Goal: Task Accomplishment & Management: Complete application form

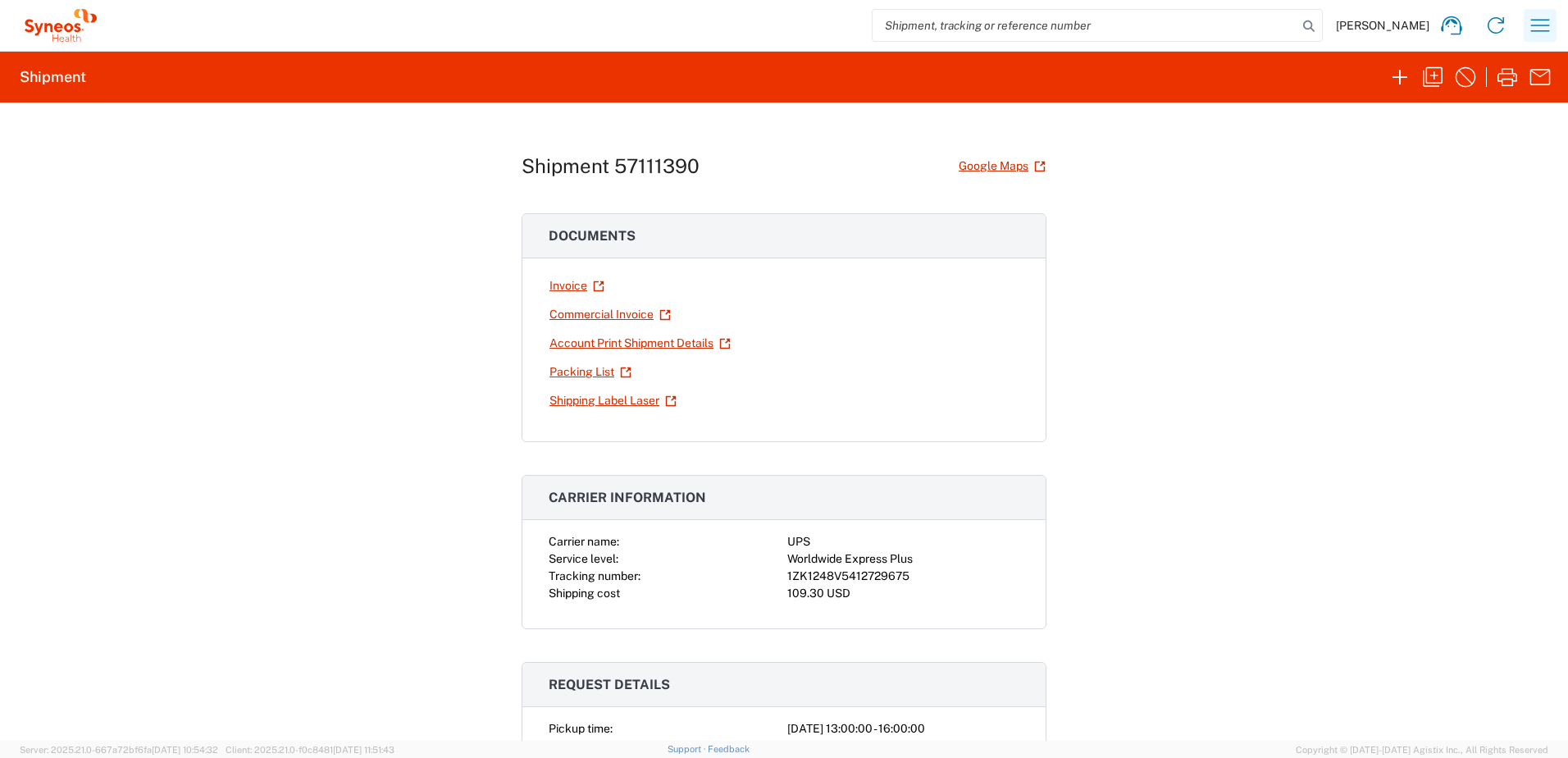
click at [1541, 19] on icon "button" at bounding box center [1540, 25] width 27 height 27
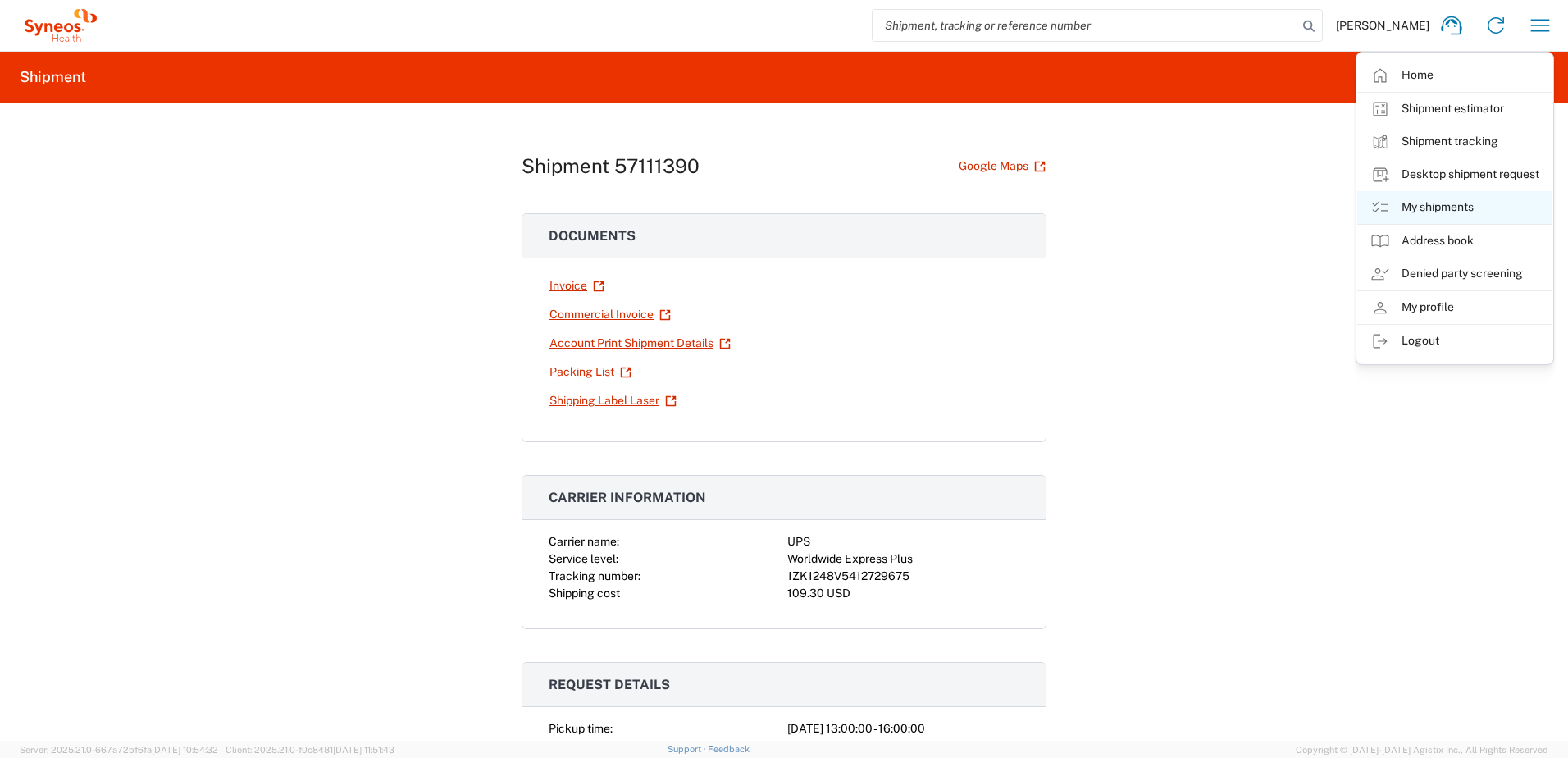
click at [1453, 209] on link "My shipments" at bounding box center [1454, 207] width 195 height 33
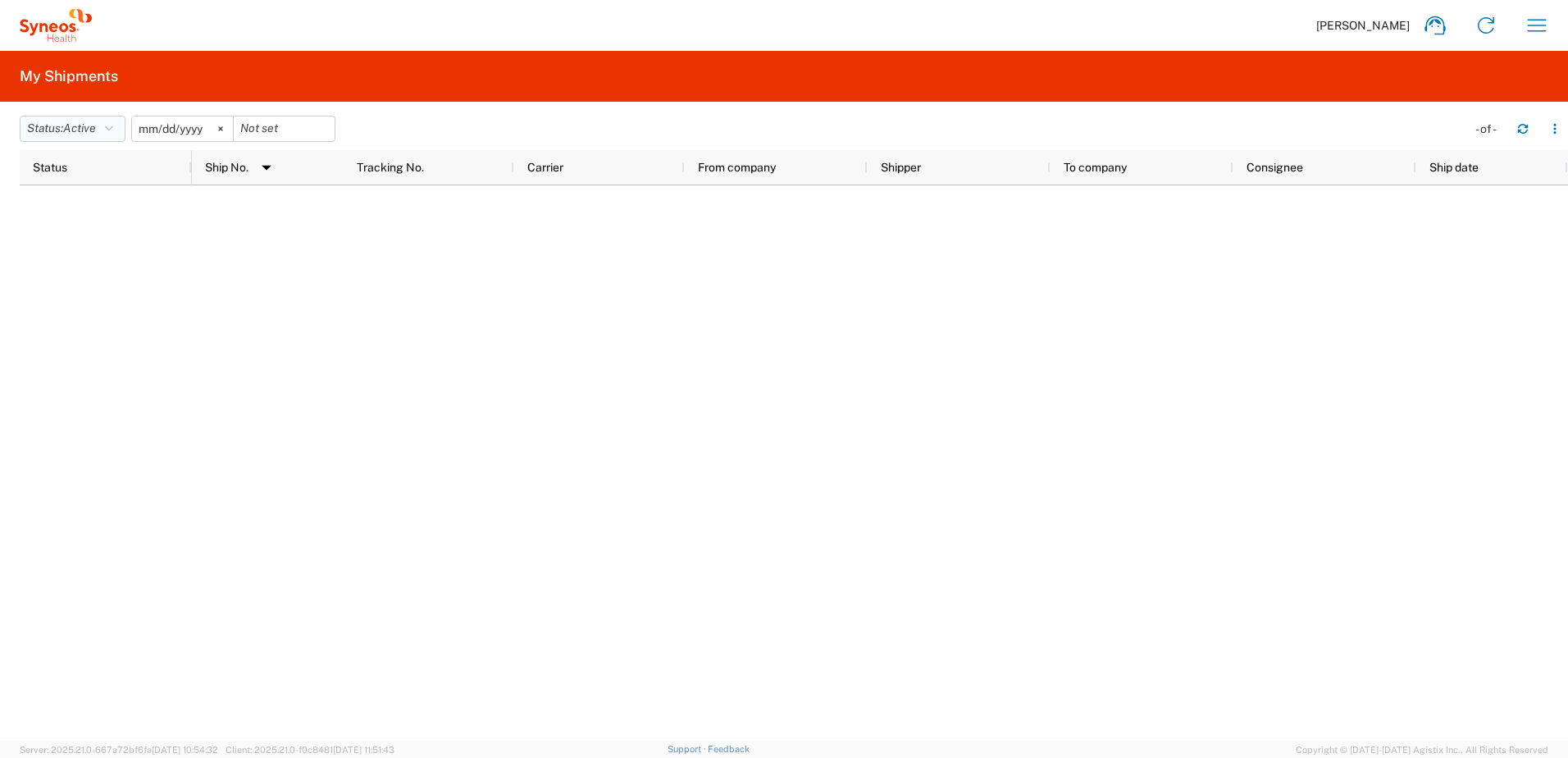
click at [95, 139] on button "Status: Active" at bounding box center [72, 128] width 106 height 27
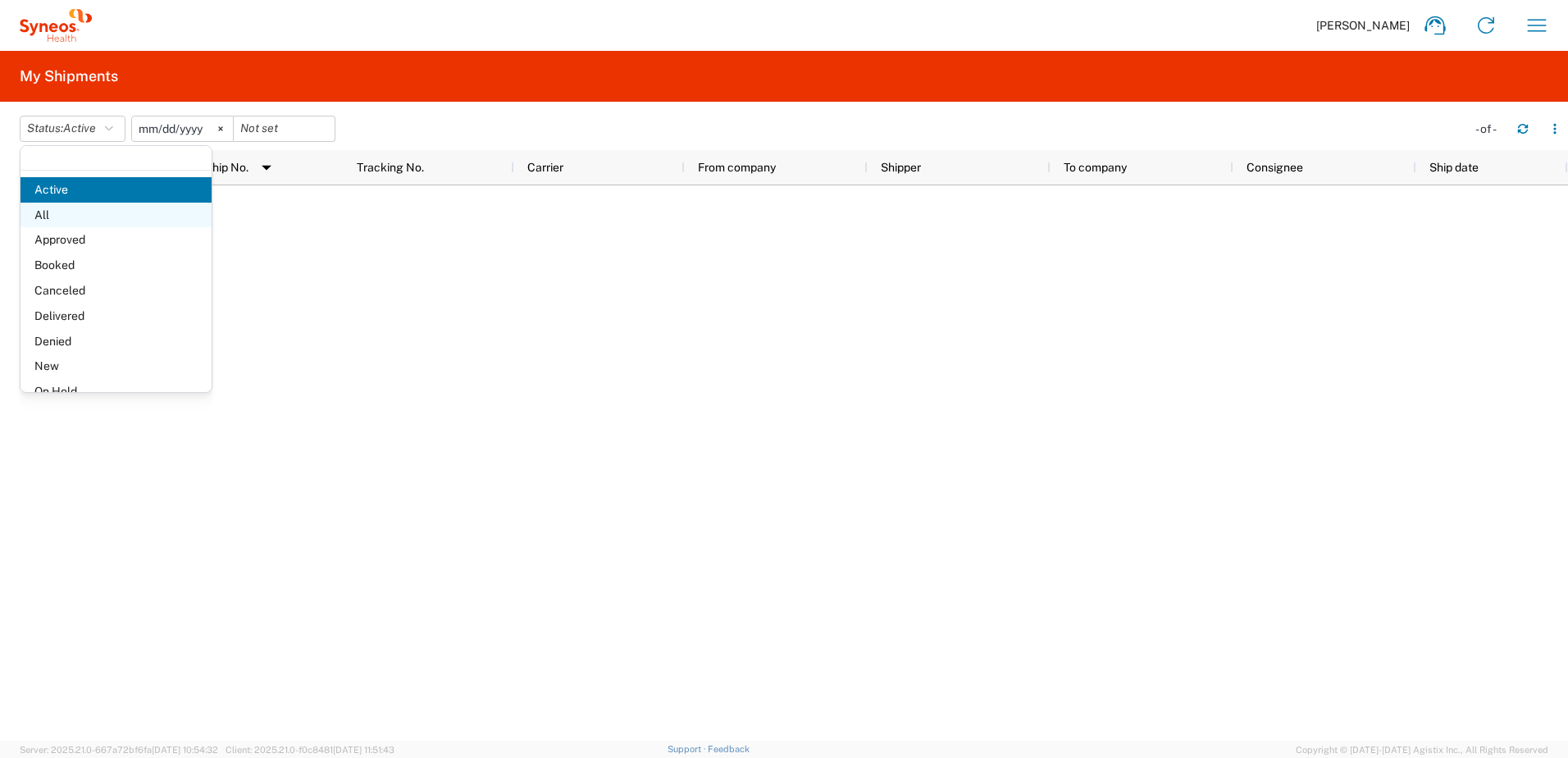
click at [85, 220] on span "All" at bounding box center [116, 216] width 191 height 26
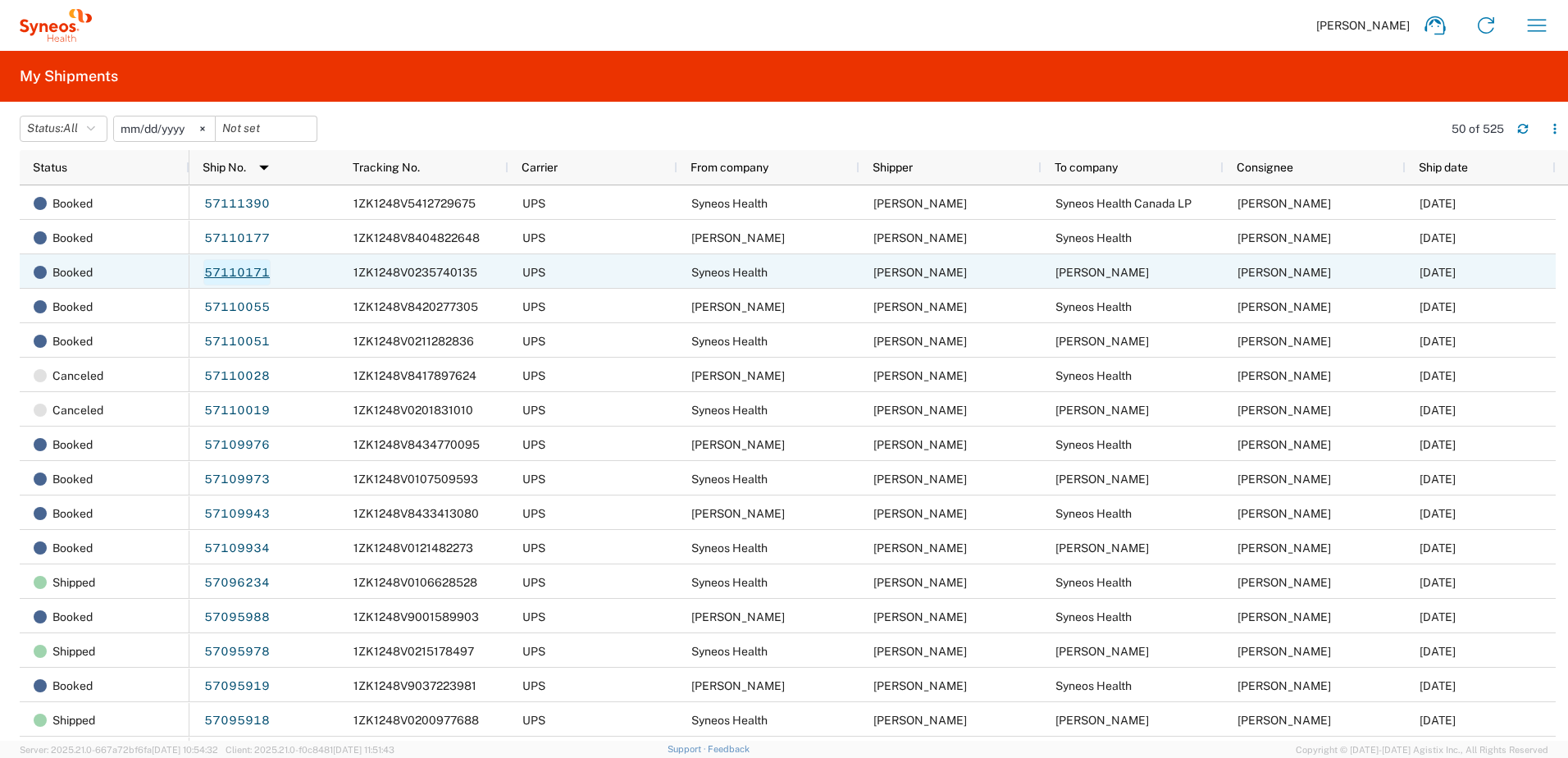
click at [239, 274] on link "57110171" at bounding box center [237, 272] width 67 height 27
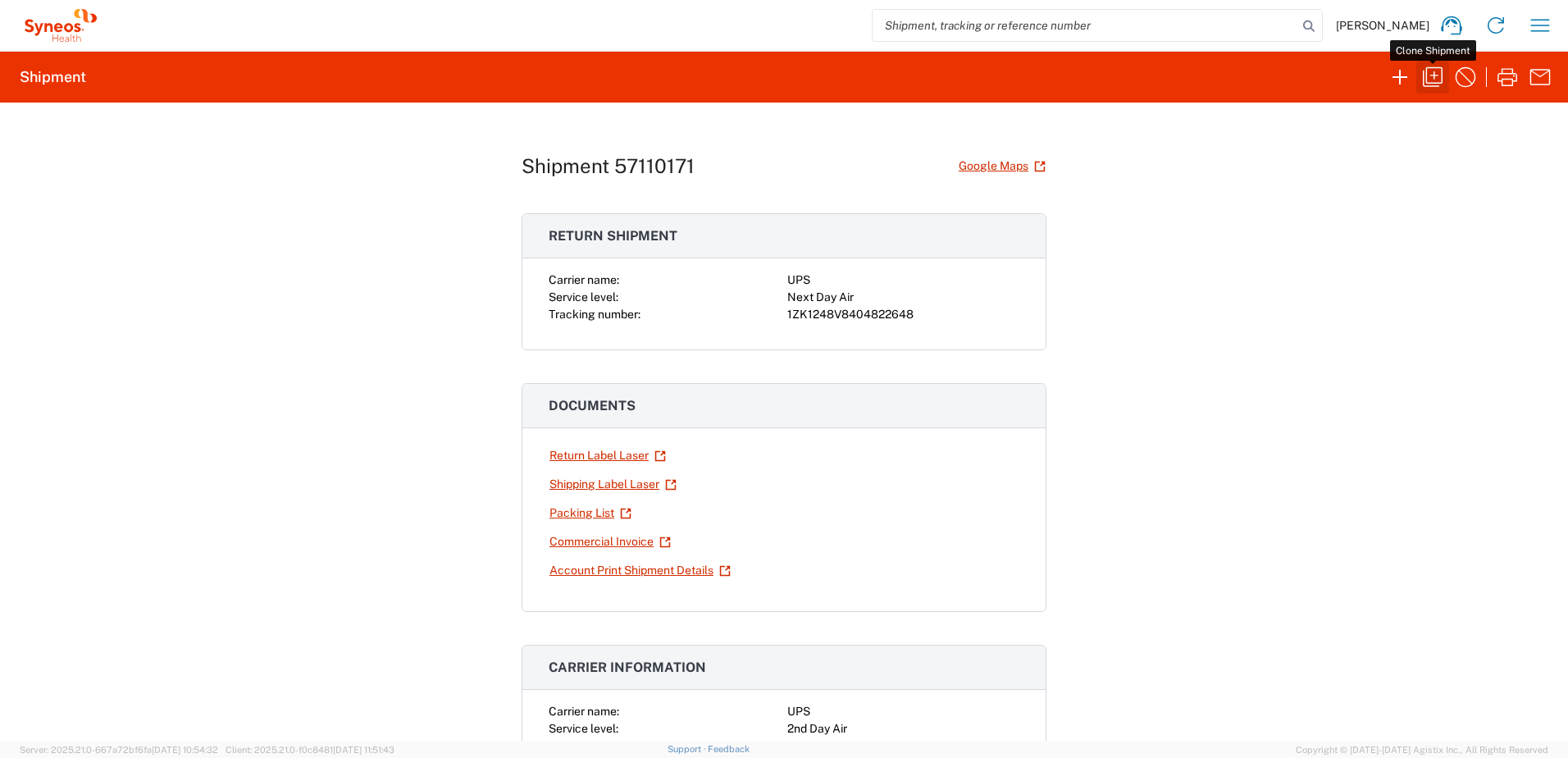
click at [1433, 86] on icon "button" at bounding box center [1432, 76] width 19 height 19
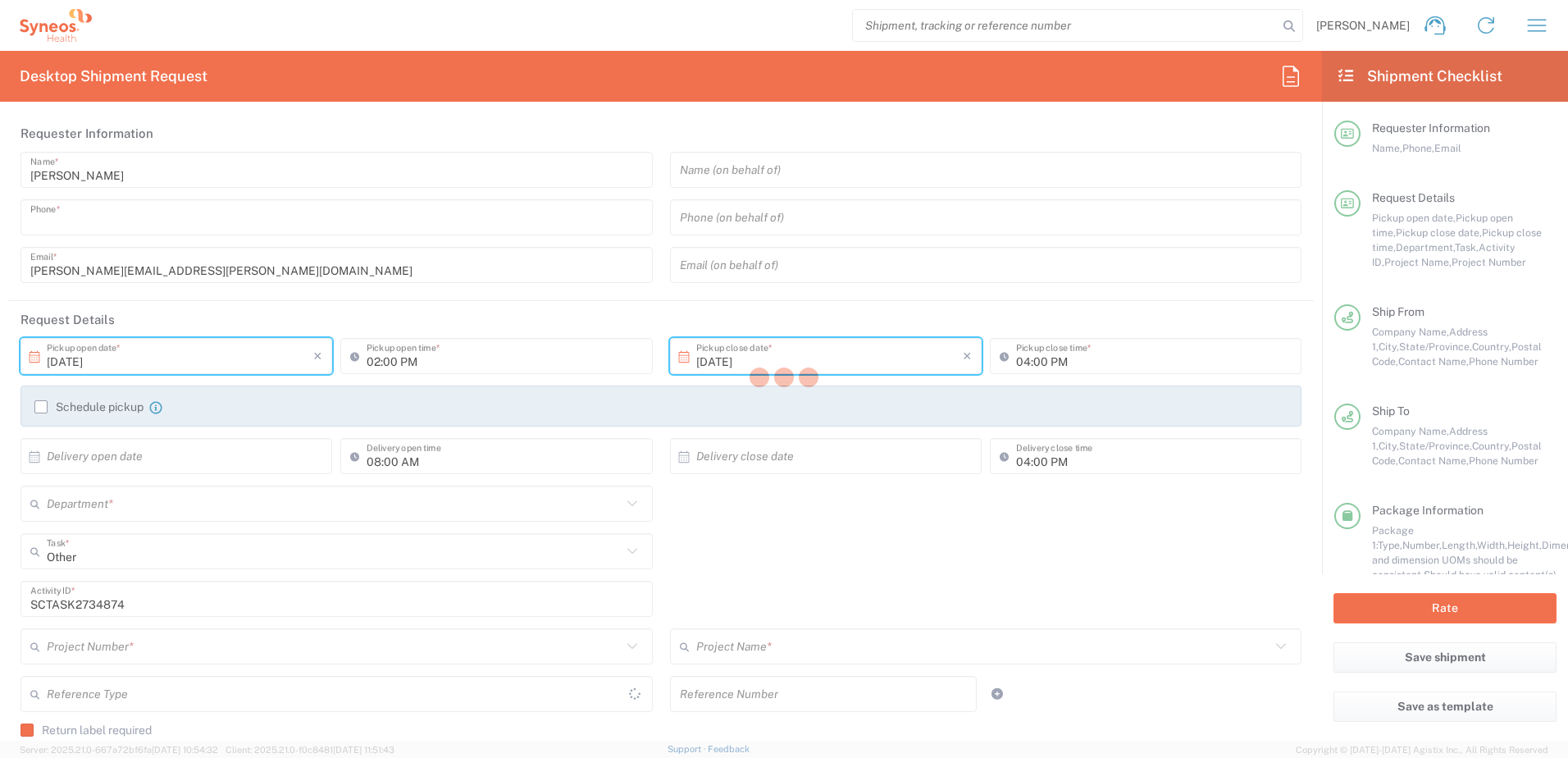
type input "9199867424"
type input "03:00 PM"
type input "08:00 PM"
type textarea "[PERSON_NAME][EMAIL_ADDRESS][PERSON_NAME][DOMAIN_NAME]"
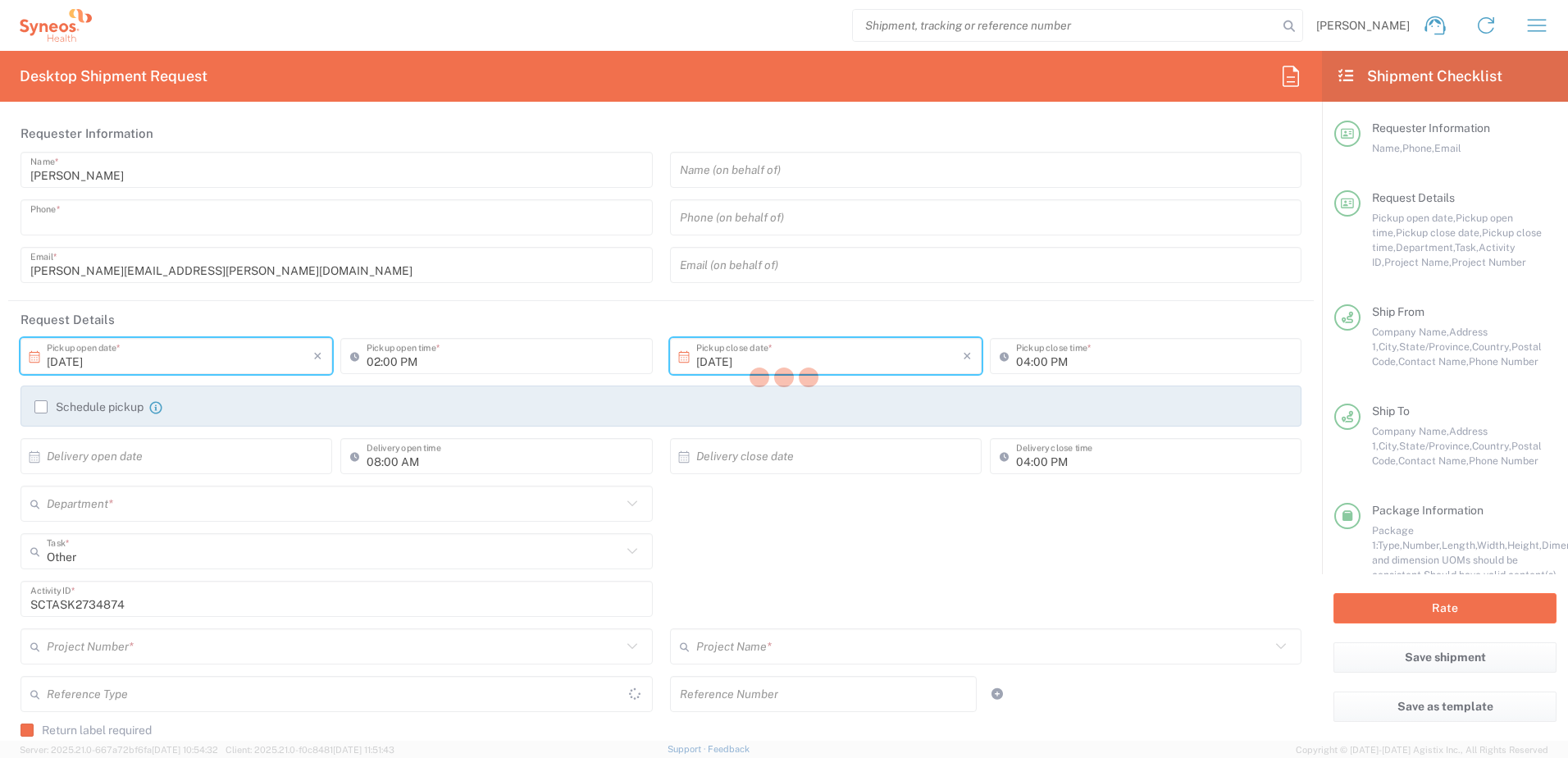
type input "Syneos Health"
type input "[GEOGRAPHIC_DATA]"
type input "Morrisville"
type input "27560"
type input "[PERSON_NAME]"
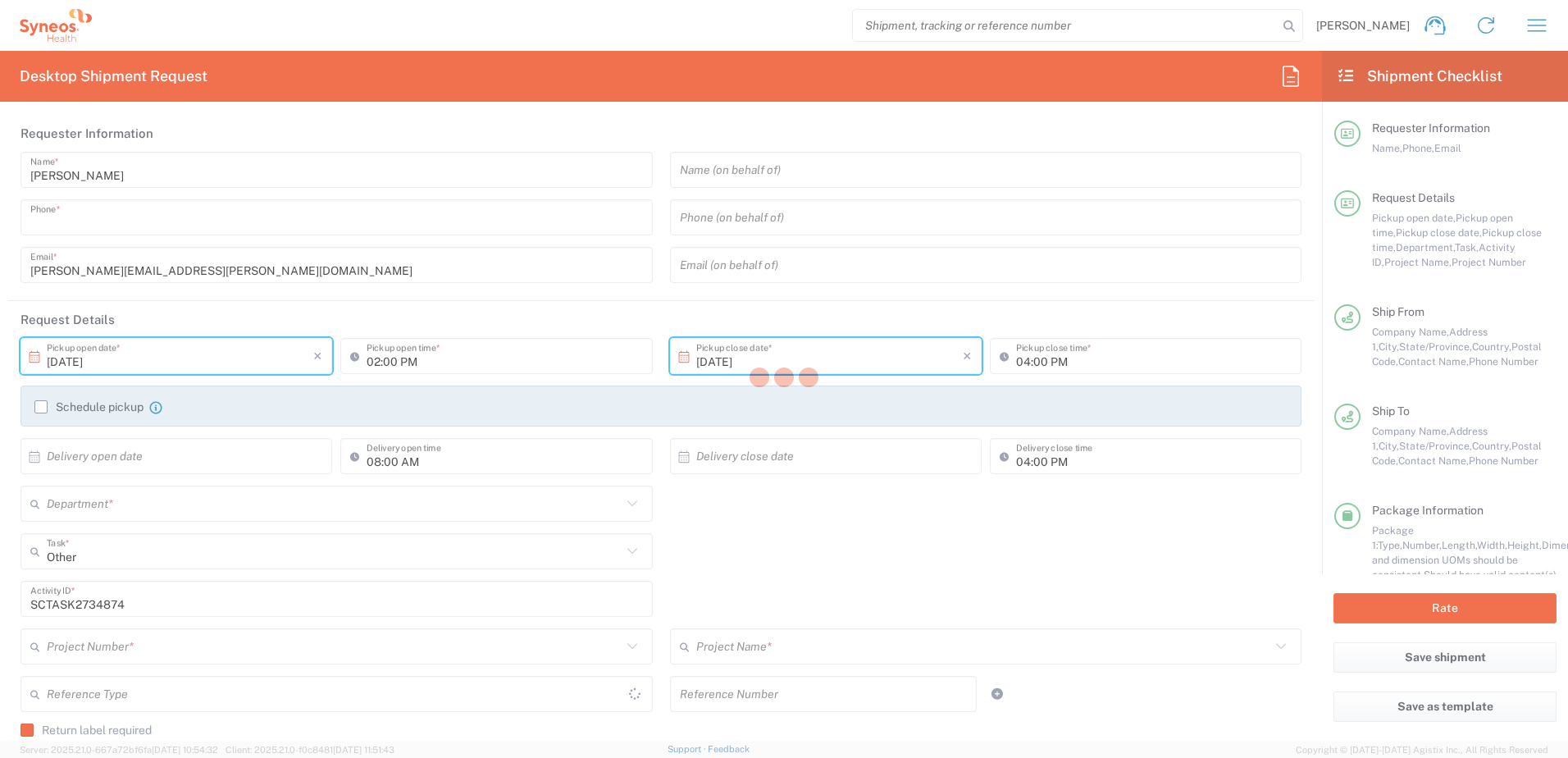
type input "9199867424"
type input "[PERSON_NAME][EMAIL_ADDRESS][PERSON_NAME][DOMAIN_NAME]"
type input "[PERSON_NAME]"
type input "[STREET_ADDRESS]"
type input "[PERSON_NAME]"
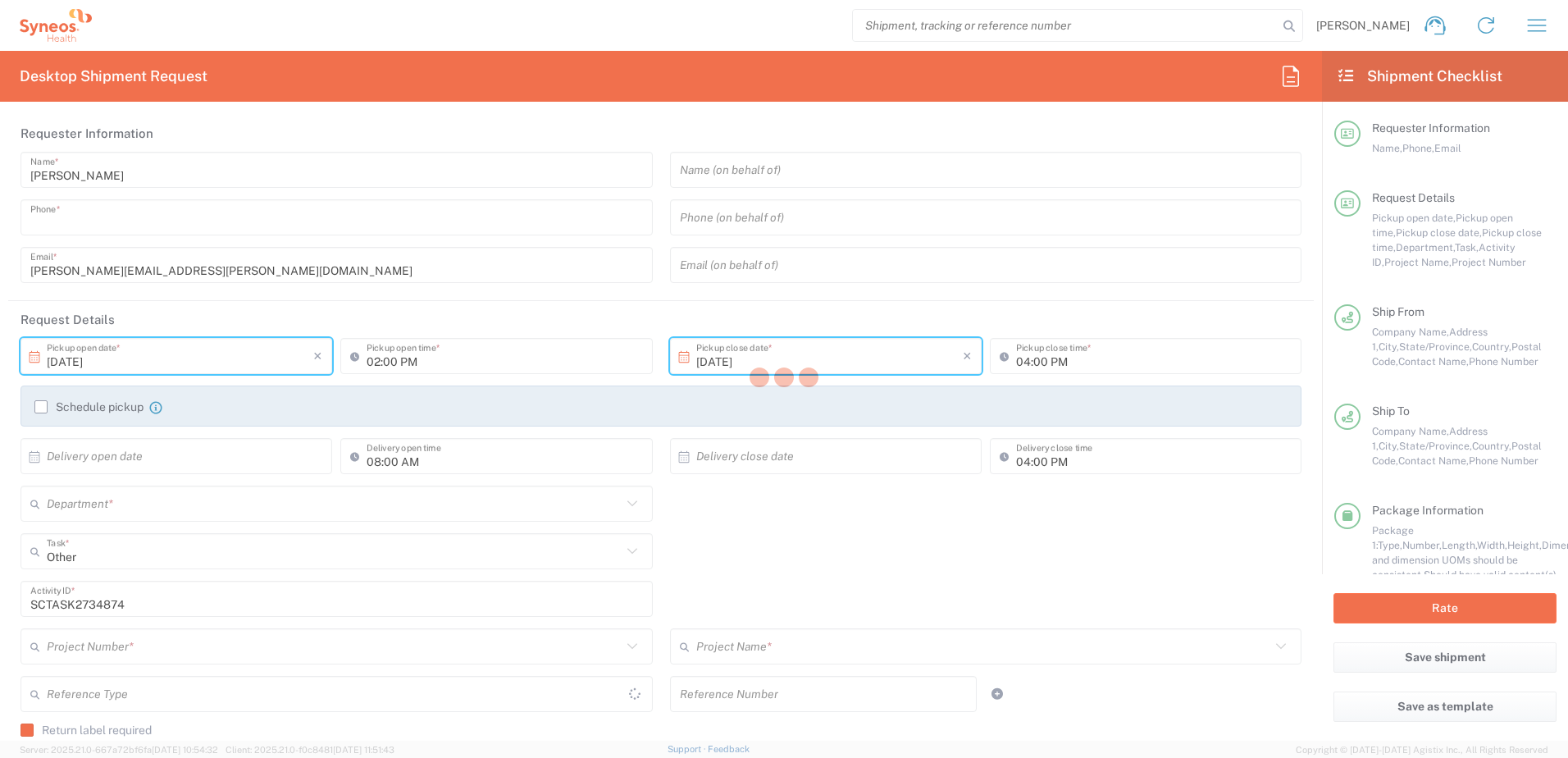
type input "[GEOGRAPHIC_DATA]"
type input "06351"
type input "[PERSON_NAME]"
type input "8608618242"
type input "[EMAIL_ADDRESS][PERSON_NAME][PERSON_NAME][DOMAIN_NAME]"
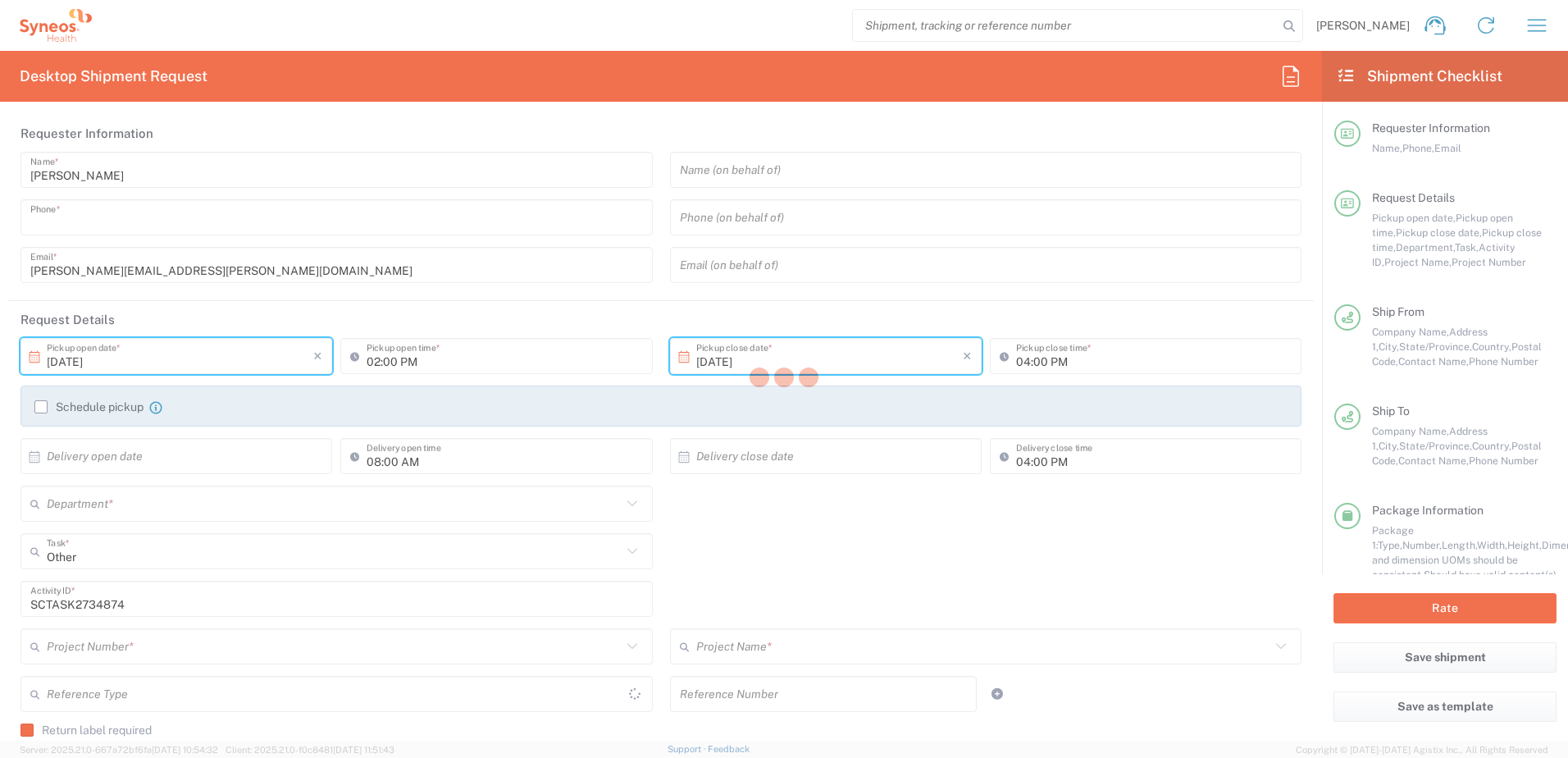
type input "Residential/Home"
type input "Sender/Shipper"
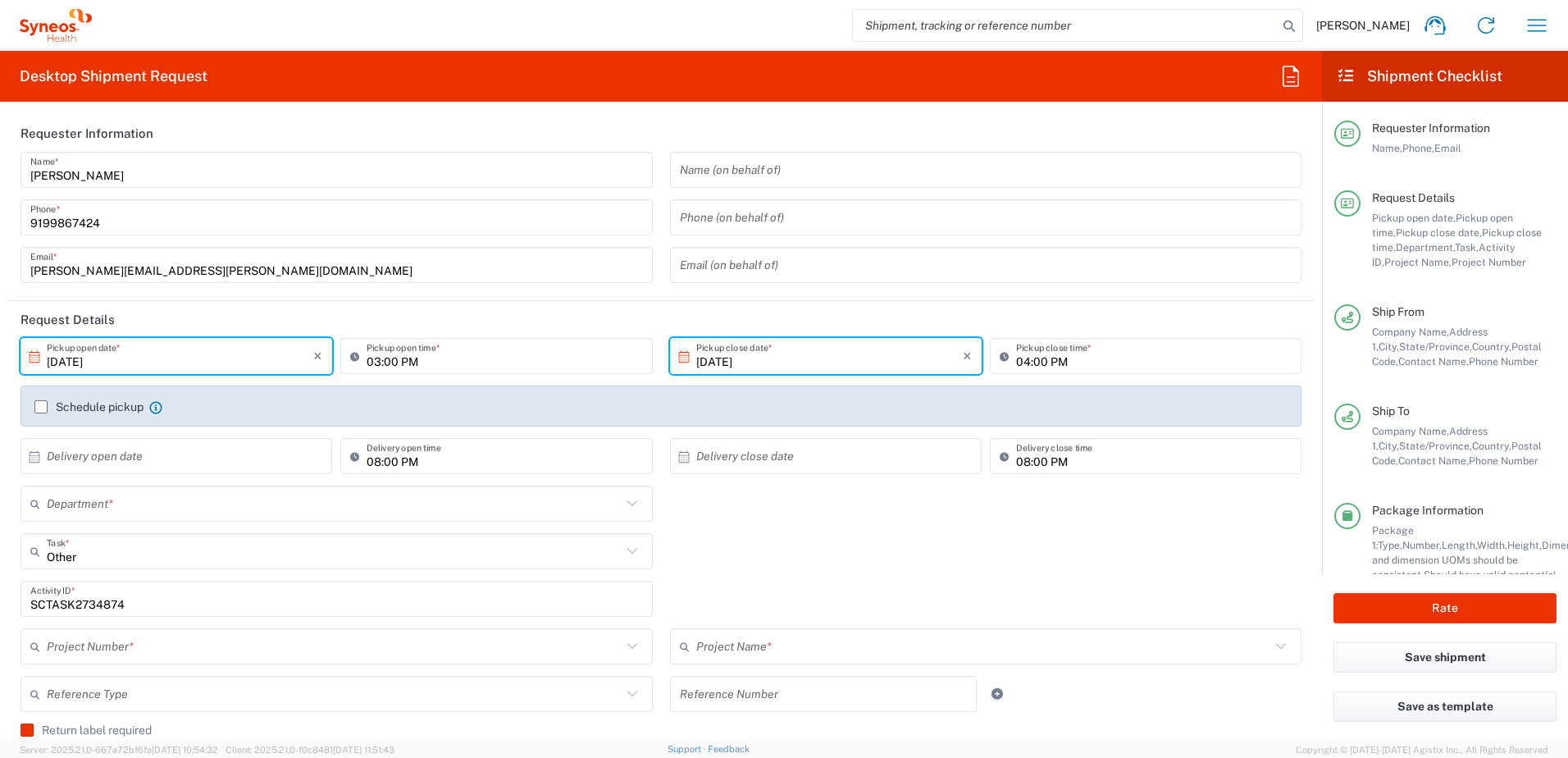
type input "[US_STATE]"
type input "[GEOGRAPHIC_DATA]"
type input "[US_STATE]"
type input "Your Packaging"
type input "Next Day Air"
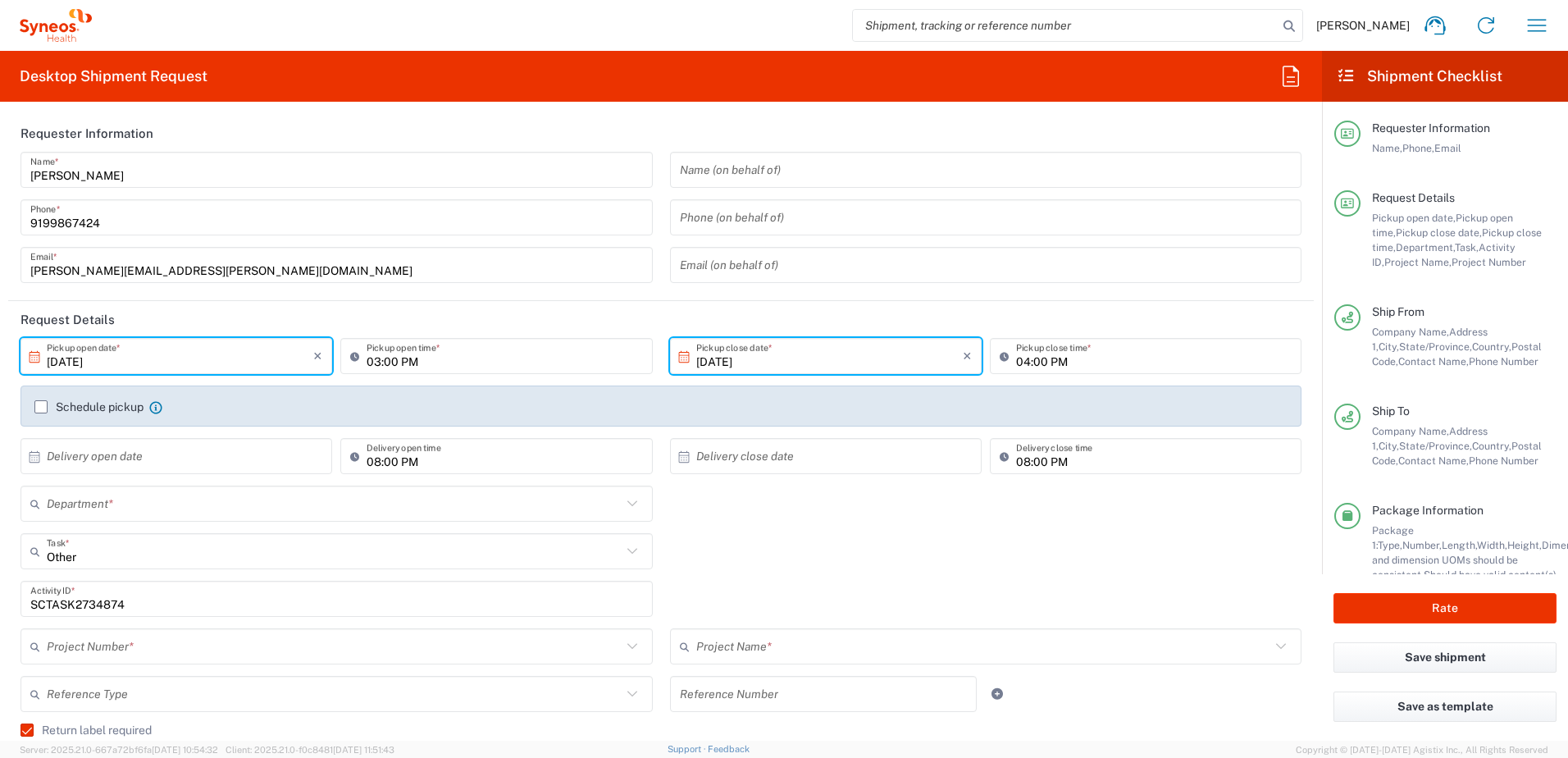
type input "4520 DEPARTMENTAL EXPENSE"
type input "4510"
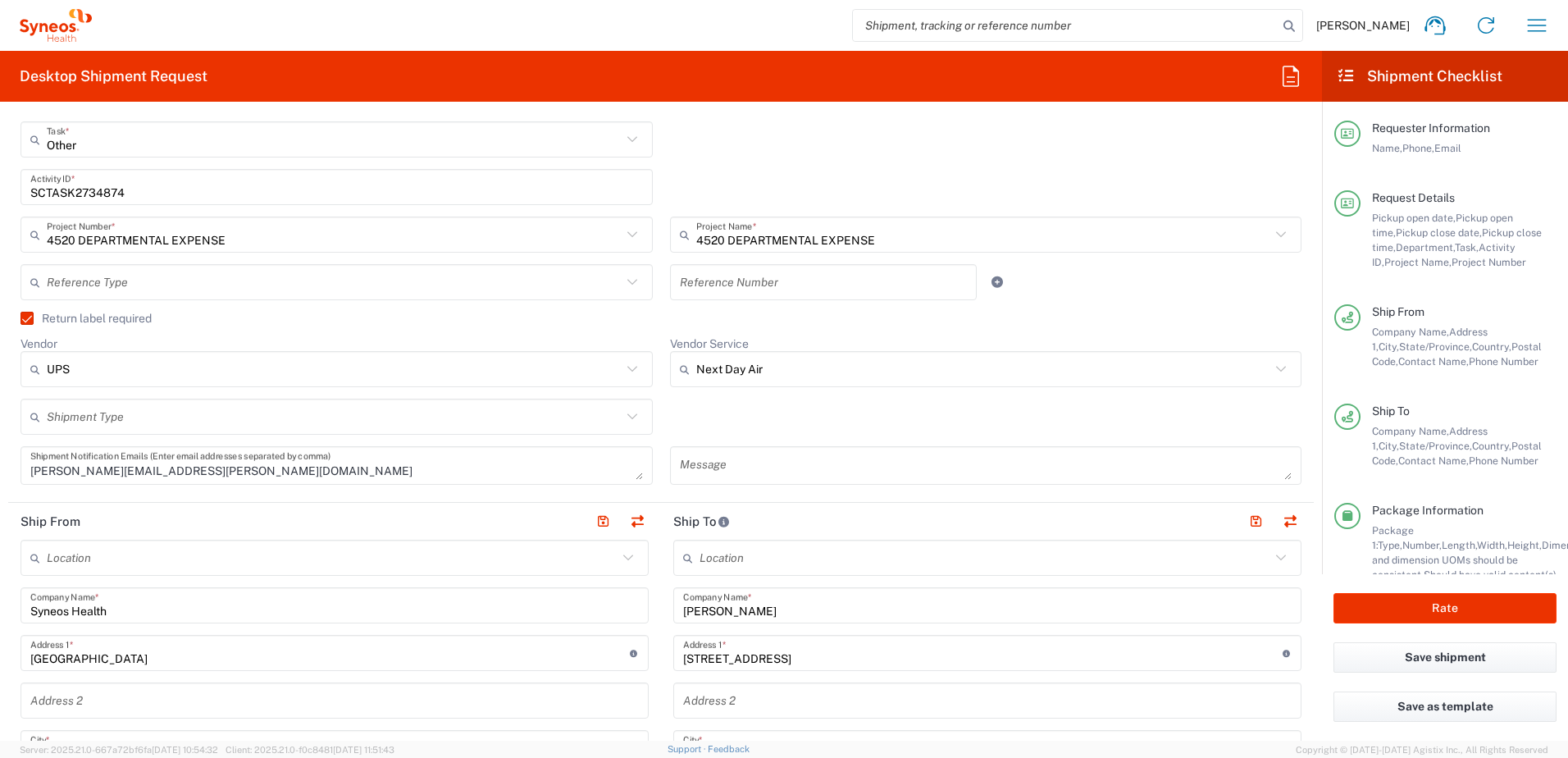
scroll to position [492, 0]
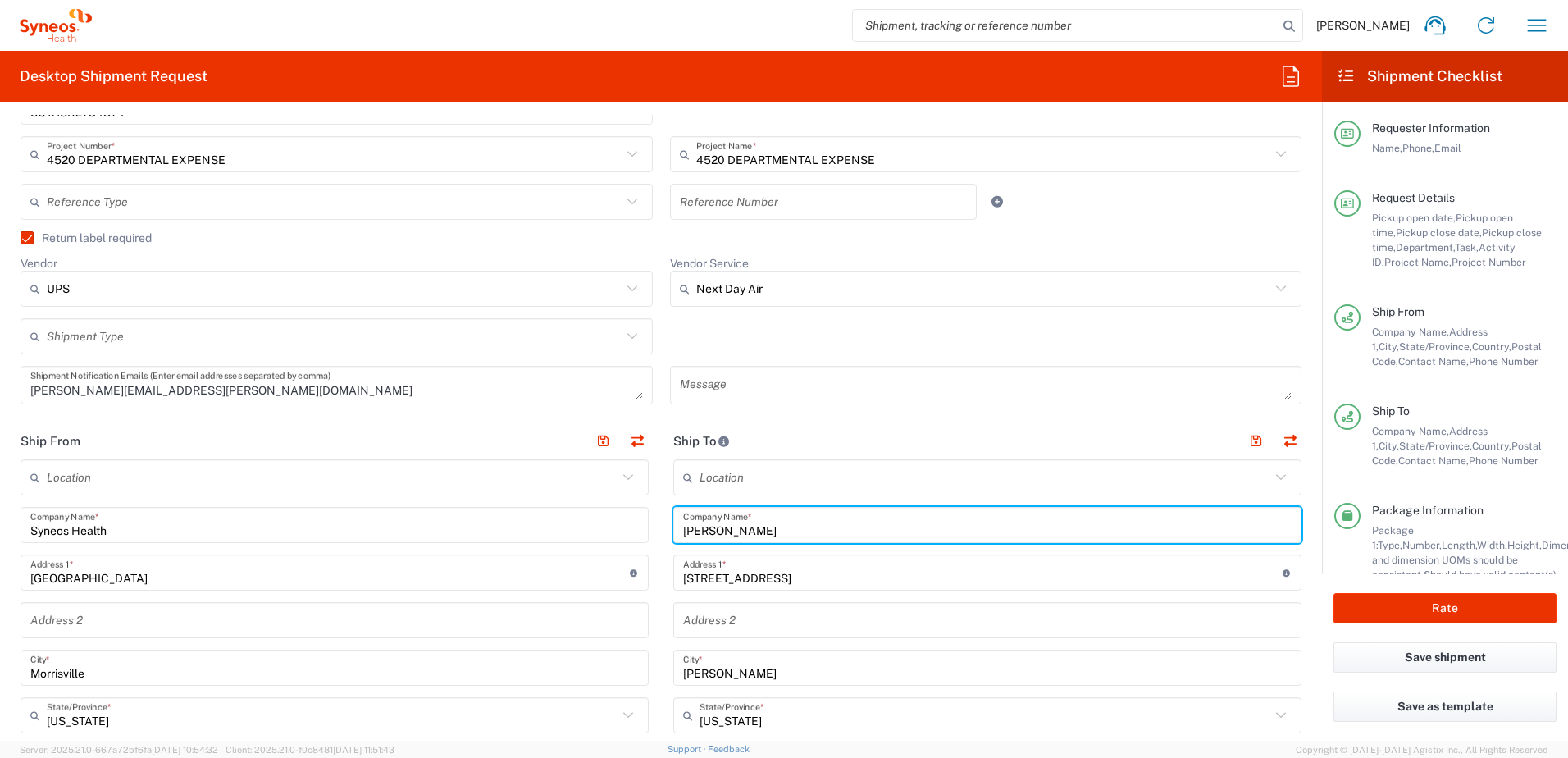
drag, startPoint x: 769, startPoint y: 529, endPoint x: 628, endPoint y: 515, distance: 141.7
paste input "[PERSON_NAME]"
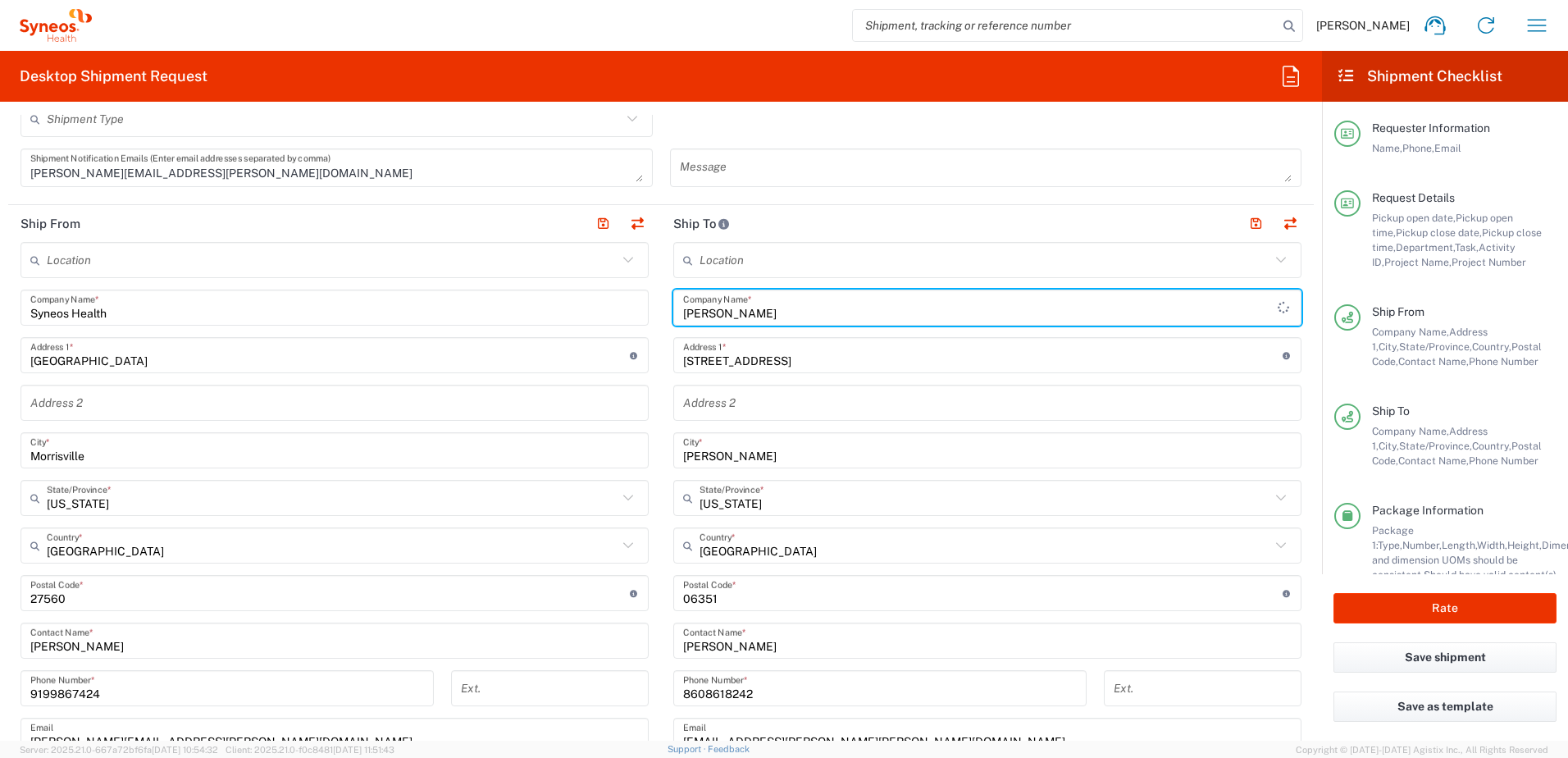
scroll to position [739, 0]
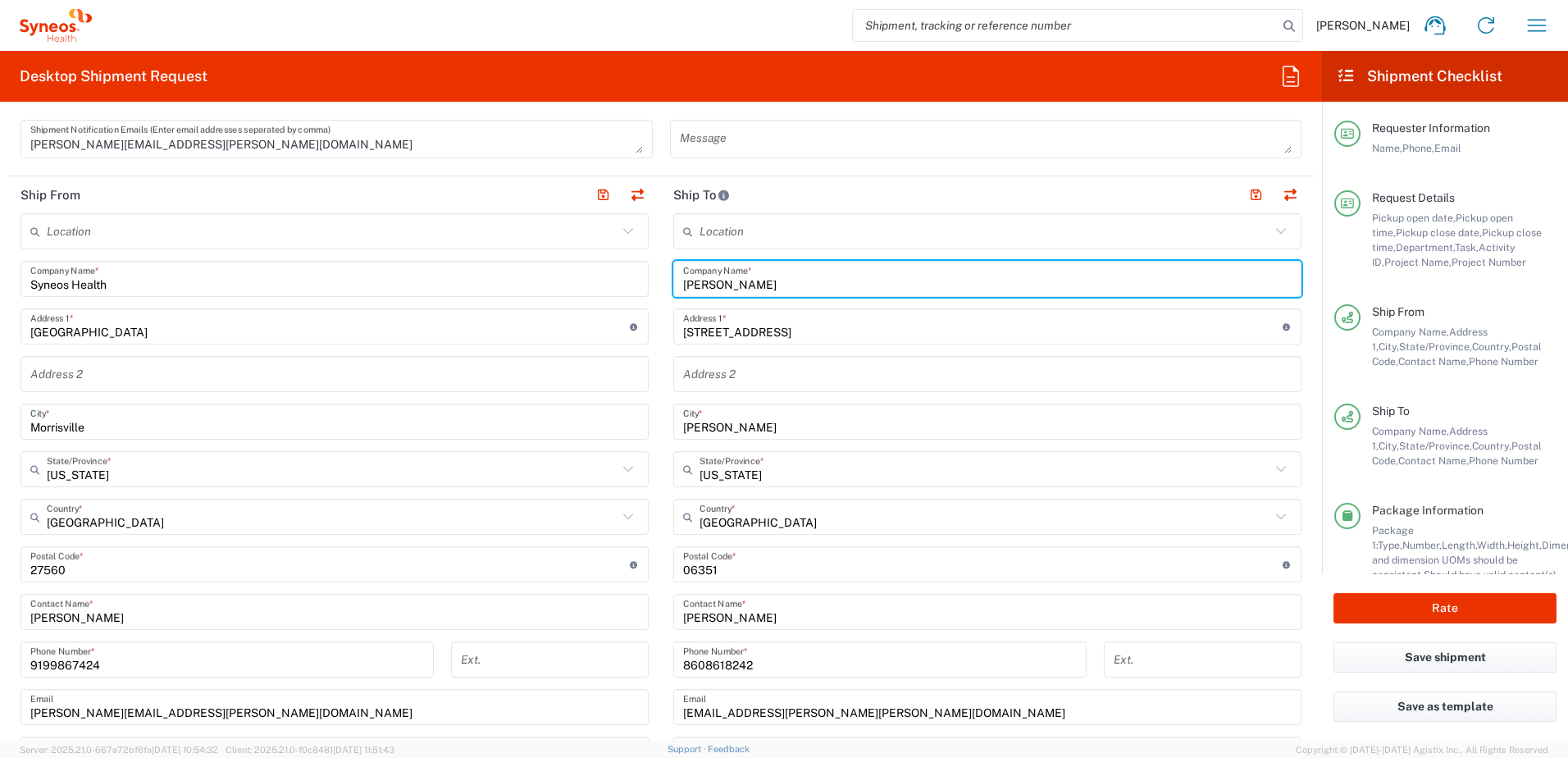
type input "[PERSON_NAME]"
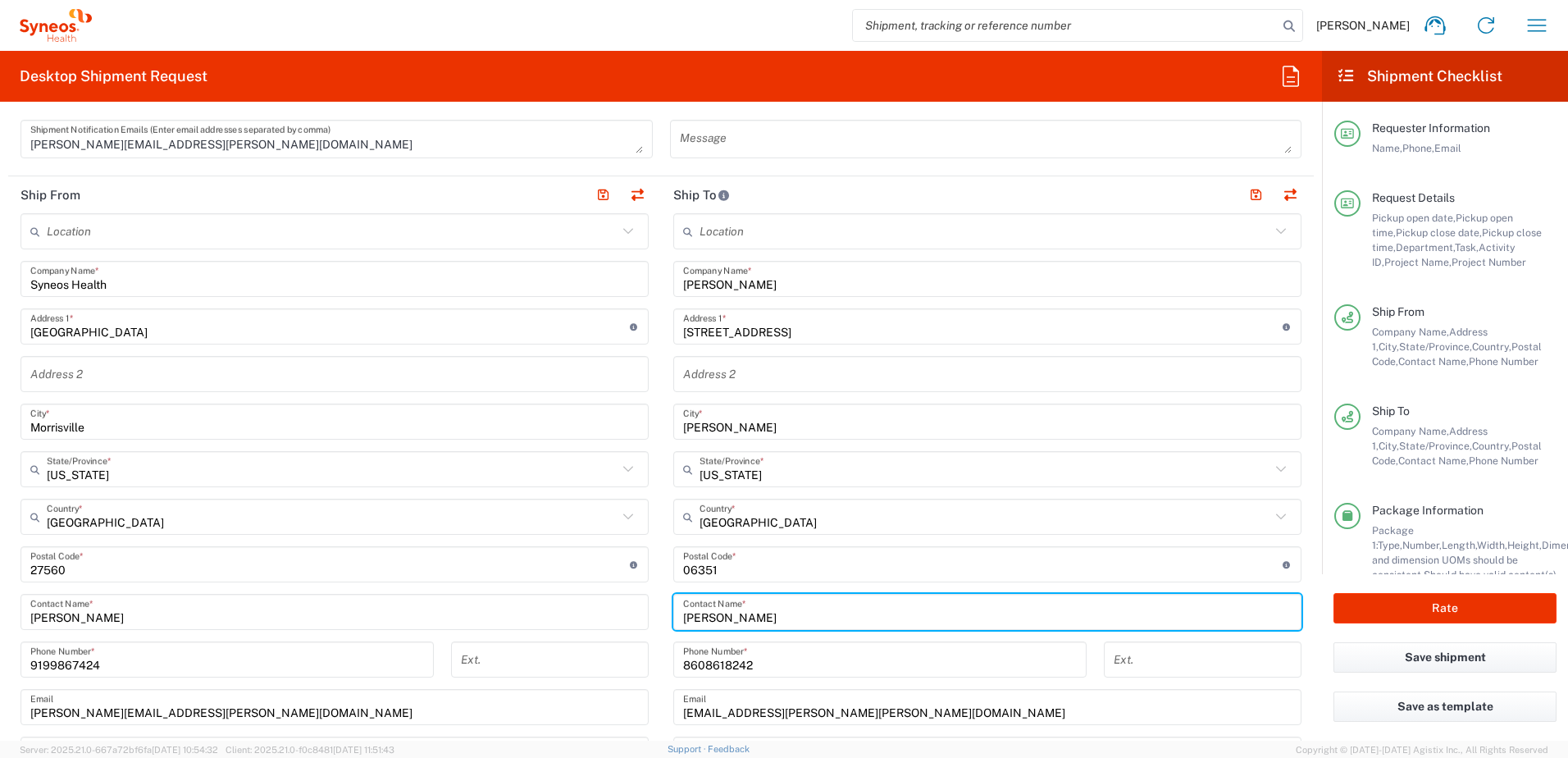
drag, startPoint x: 760, startPoint y: 624, endPoint x: 658, endPoint y: 598, distance: 105.3
click at [651, 598] on div "Ship From Location [PERSON_NAME] LLC-[GEOGRAPHIC_DATA] [GEOGRAPHIC_DATA] [GEOGR…" at bounding box center [661, 542] width 1306 height 732
paste input "[PERSON_NAME]"
type input "[PERSON_NAME]"
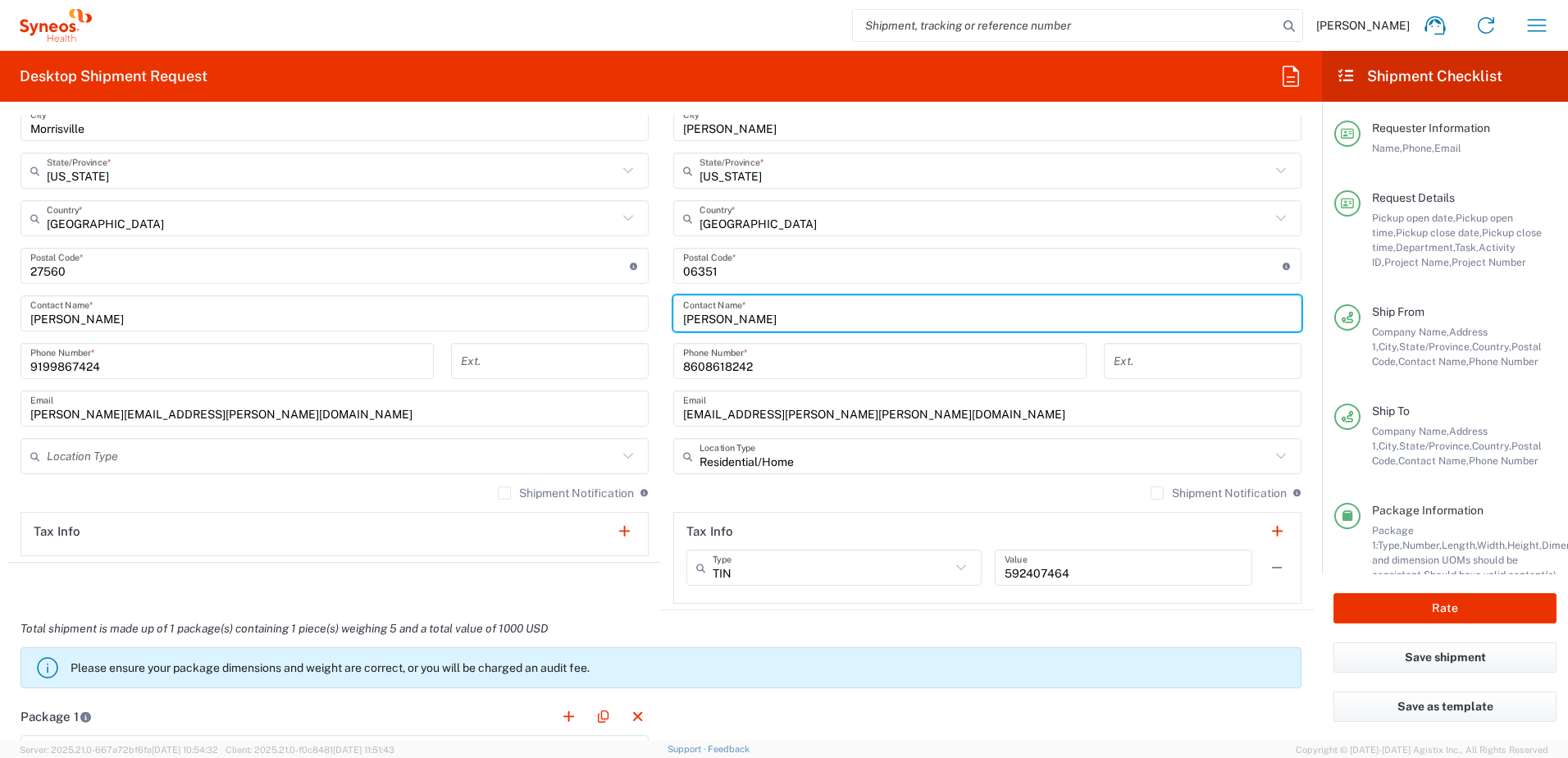
scroll to position [985, 0]
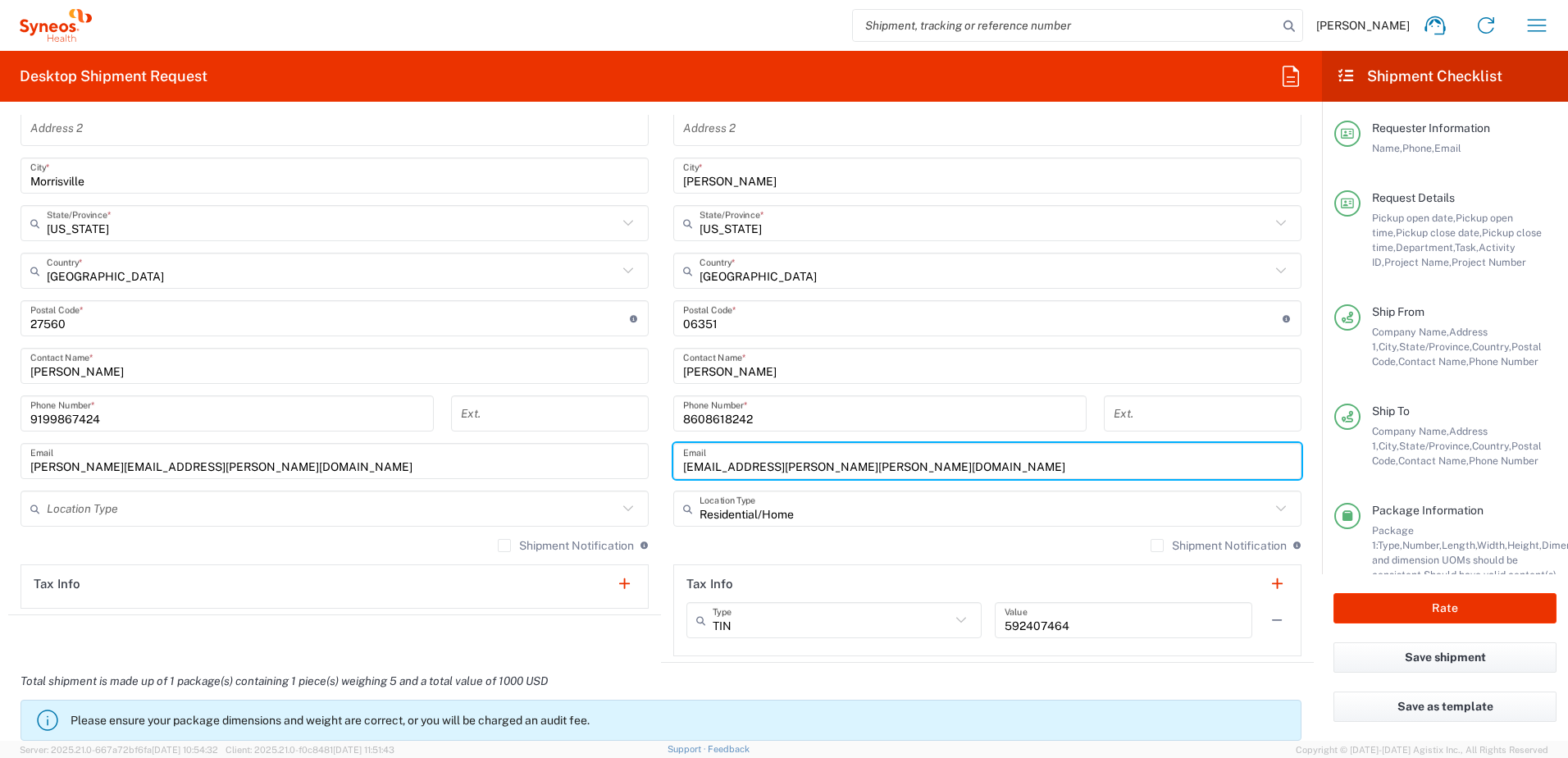
drag, startPoint x: 850, startPoint y: 472, endPoint x: 651, endPoint y: 451, distance: 200.1
click at [651, 452] on div "Ship From Location [PERSON_NAME] LLC-[GEOGRAPHIC_DATA] [GEOGRAPHIC_DATA] [GEOGR…" at bounding box center [661, 296] width 1306 height 732
paste input "[EMAIL_ADDRESS][DOMAIN_NAME]"
type input "[EMAIL_ADDRESS][DOMAIN_NAME]"
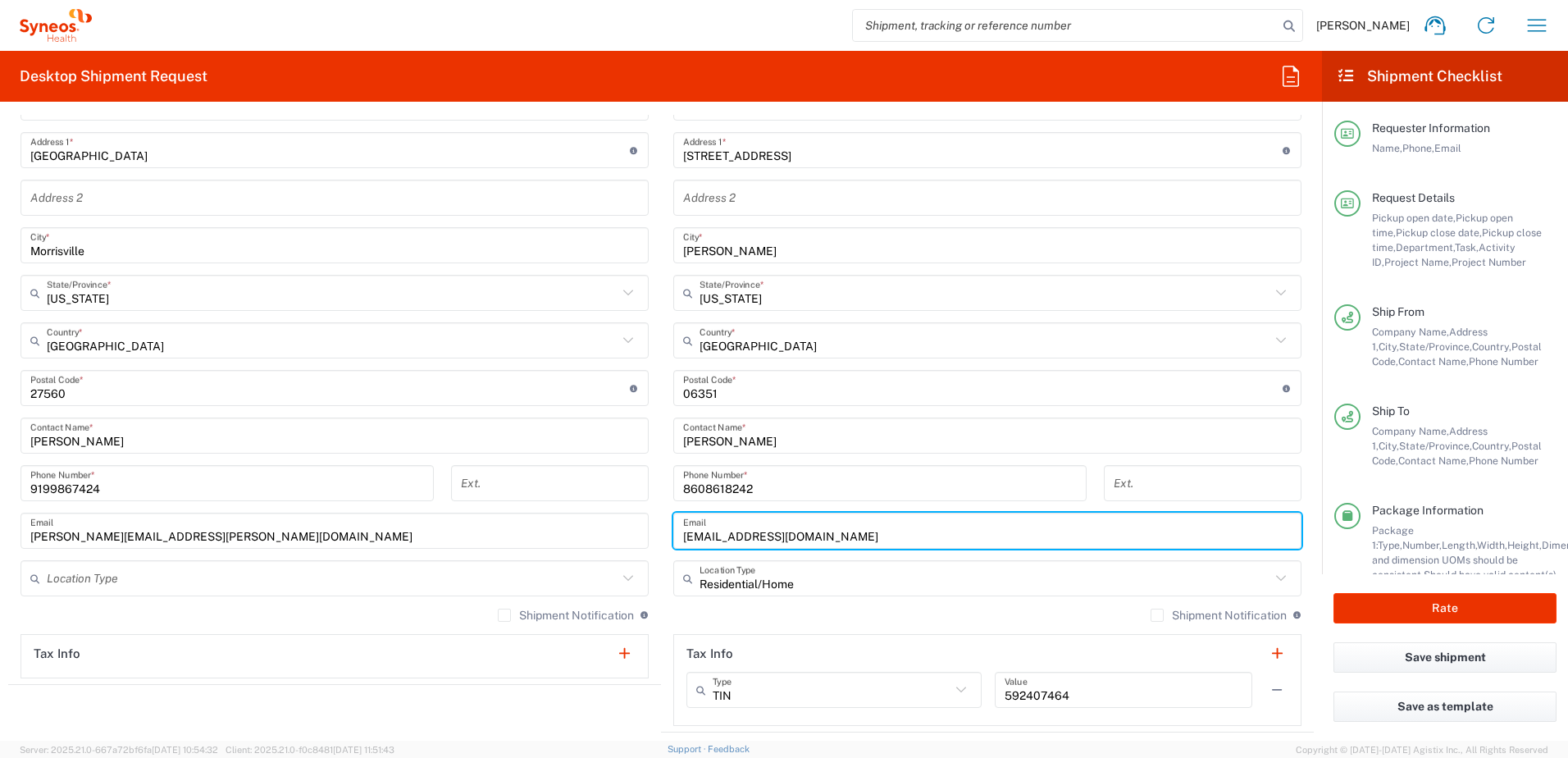
scroll to position [820, 0]
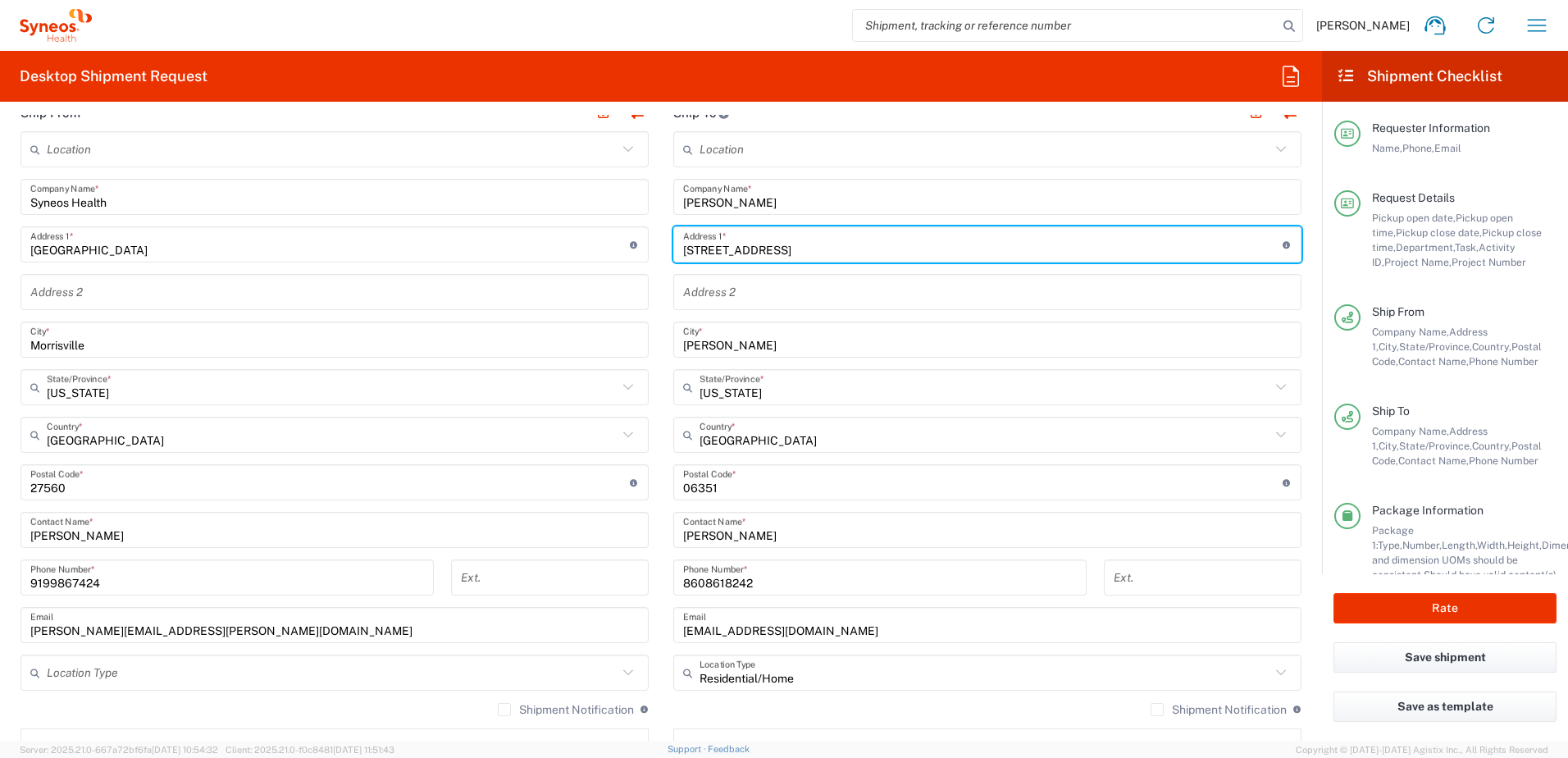
drag, startPoint x: 789, startPoint y: 249, endPoint x: 644, endPoint y: 239, distance: 145.3
click at [644, 240] on div "Ship From Location [PERSON_NAME] LLC-[GEOGRAPHIC_DATA] [GEOGRAPHIC_DATA] [GEOGR…" at bounding box center [661, 461] width 1306 height 732
paste input "[STREET_ADDRESS]"
type input "[STREET_ADDRESS]"
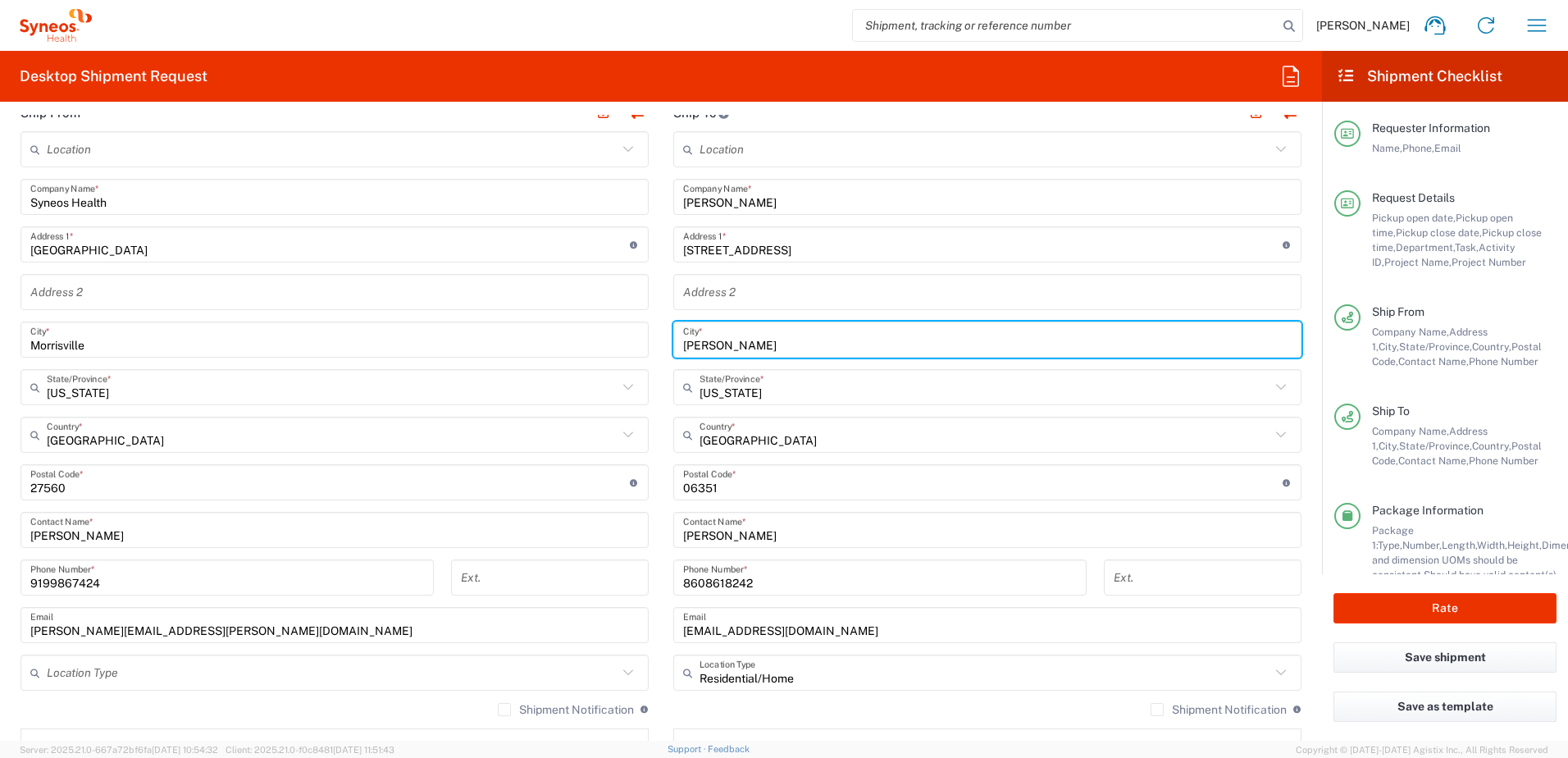
drag, startPoint x: 749, startPoint y: 351, endPoint x: 582, endPoint y: 319, distance: 170.0
click at [579, 322] on div "Ship From Location [PERSON_NAME] LLC-[GEOGRAPHIC_DATA] [GEOGRAPHIC_DATA] [GEOGR…" at bounding box center [661, 461] width 1306 height 732
paste input "[PERSON_NAME]"
type input "[PERSON_NAME]"
drag, startPoint x: 834, startPoint y: 402, endPoint x: 825, endPoint y: 393, distance: 12.7
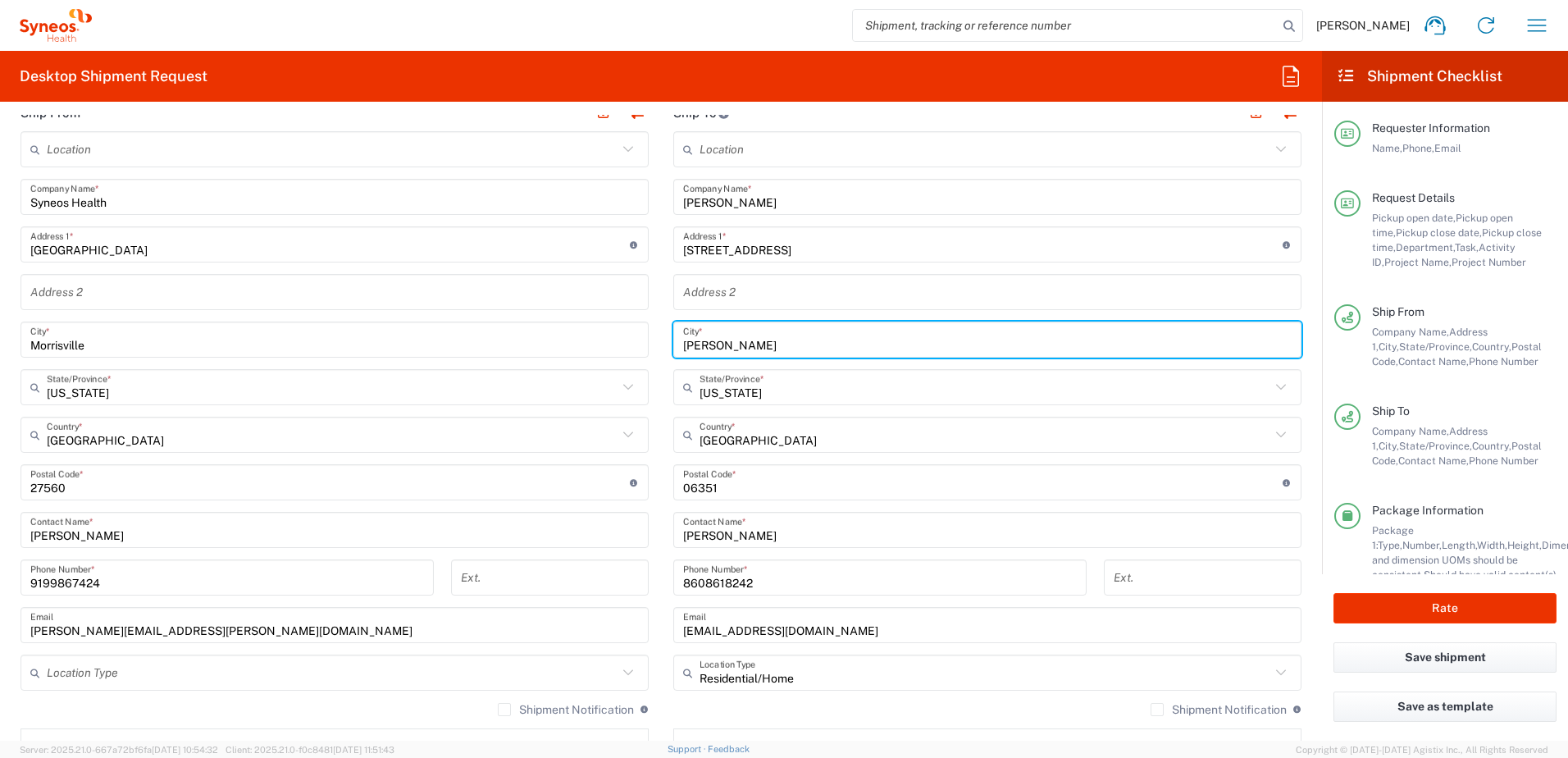
click at [831, 392] on div "[US_STATE] State/Province *" at bounding box center [987, 386] width 628 height 36
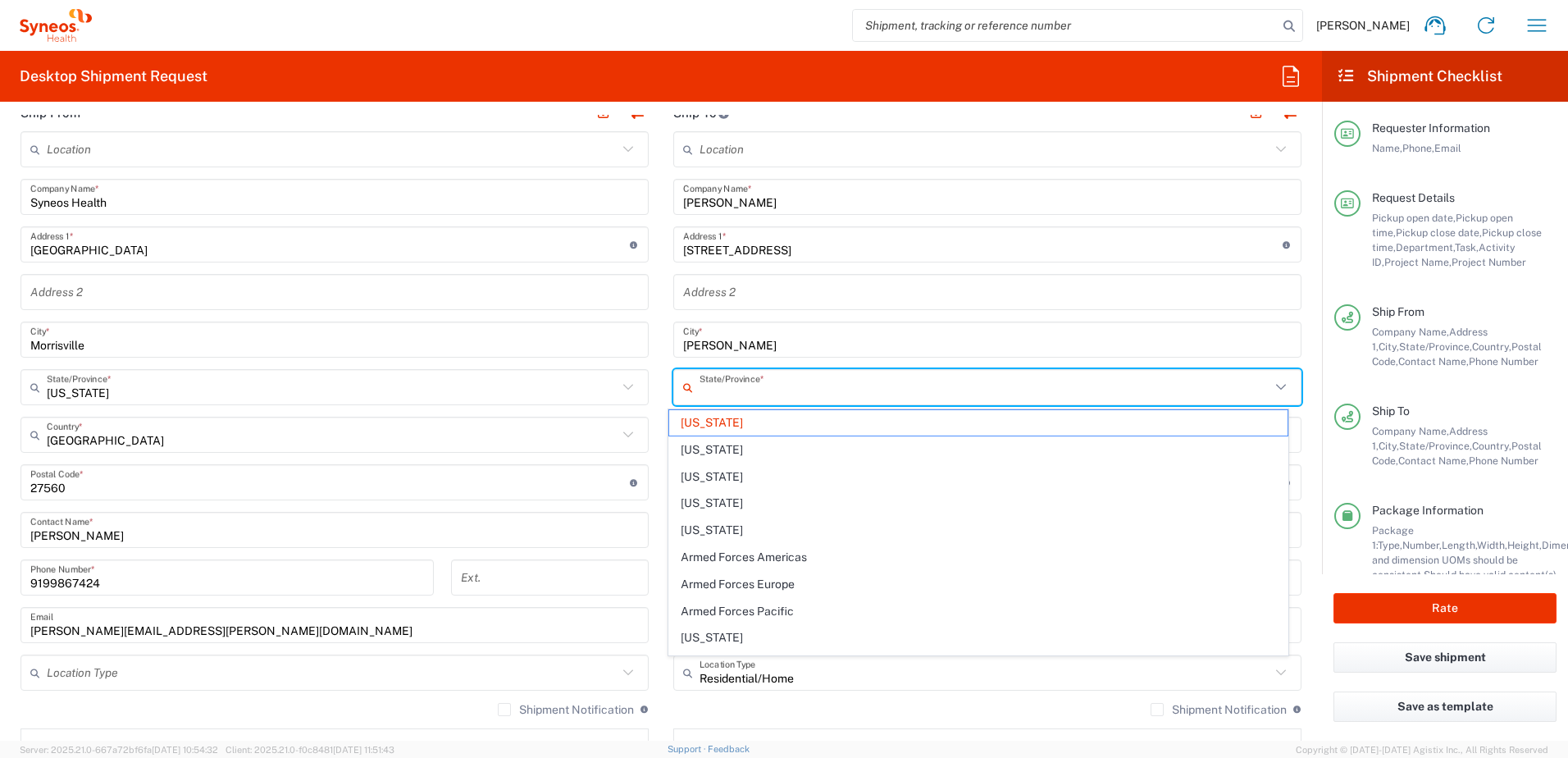
click at [823, 395] on input "text" at bounding box center [985, 387] width 571 height 28
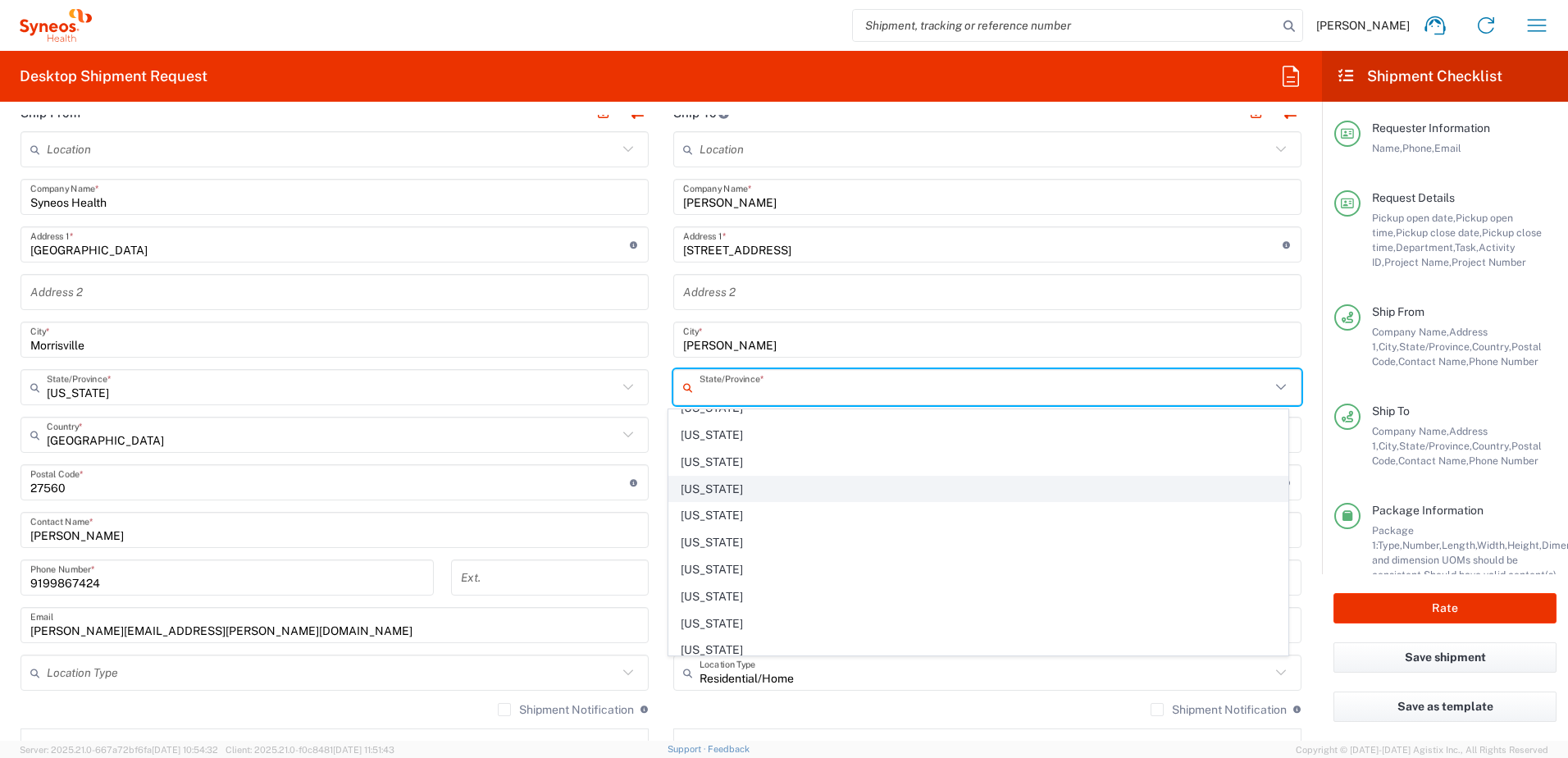
click at [742, 483] on span "[US_STATE]" at bounding box center [978, 489] width 619 height 26
type input "[US_STATE]"
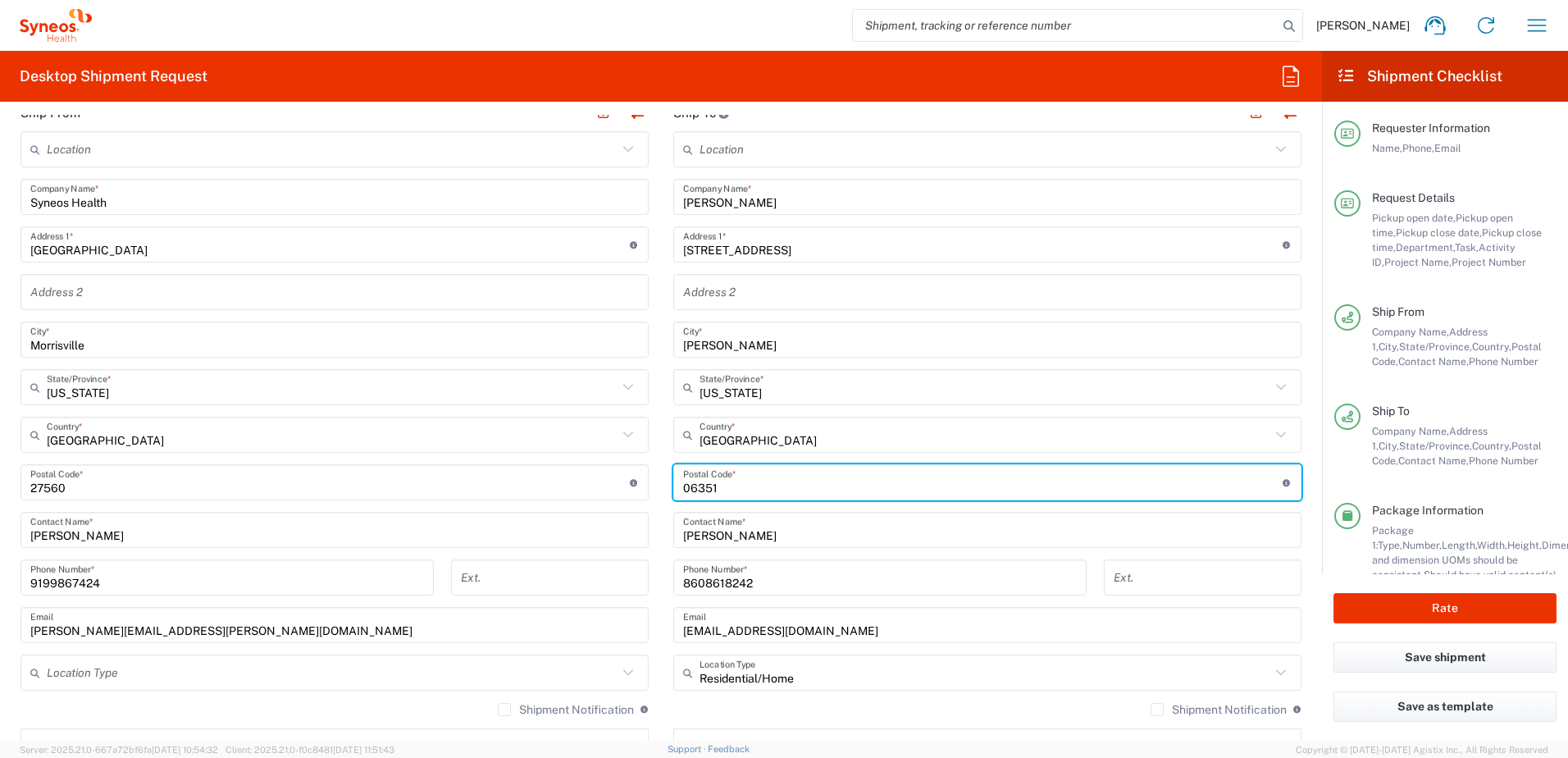
drag, startPoint x: 717, startPoint y: 489, endPoint x: 637, endPoint y: 483, distance: 80.2
click at [643, 480] on div "Ship From Location [PERSON_NAME] LLC-[GEOGRAPHIC_DATA] [GEOGRAPHIC_DATA] [GEOGR…" at bounding box center [661, 461] width 1306 height 732
paste input "27518"
type input "27518"
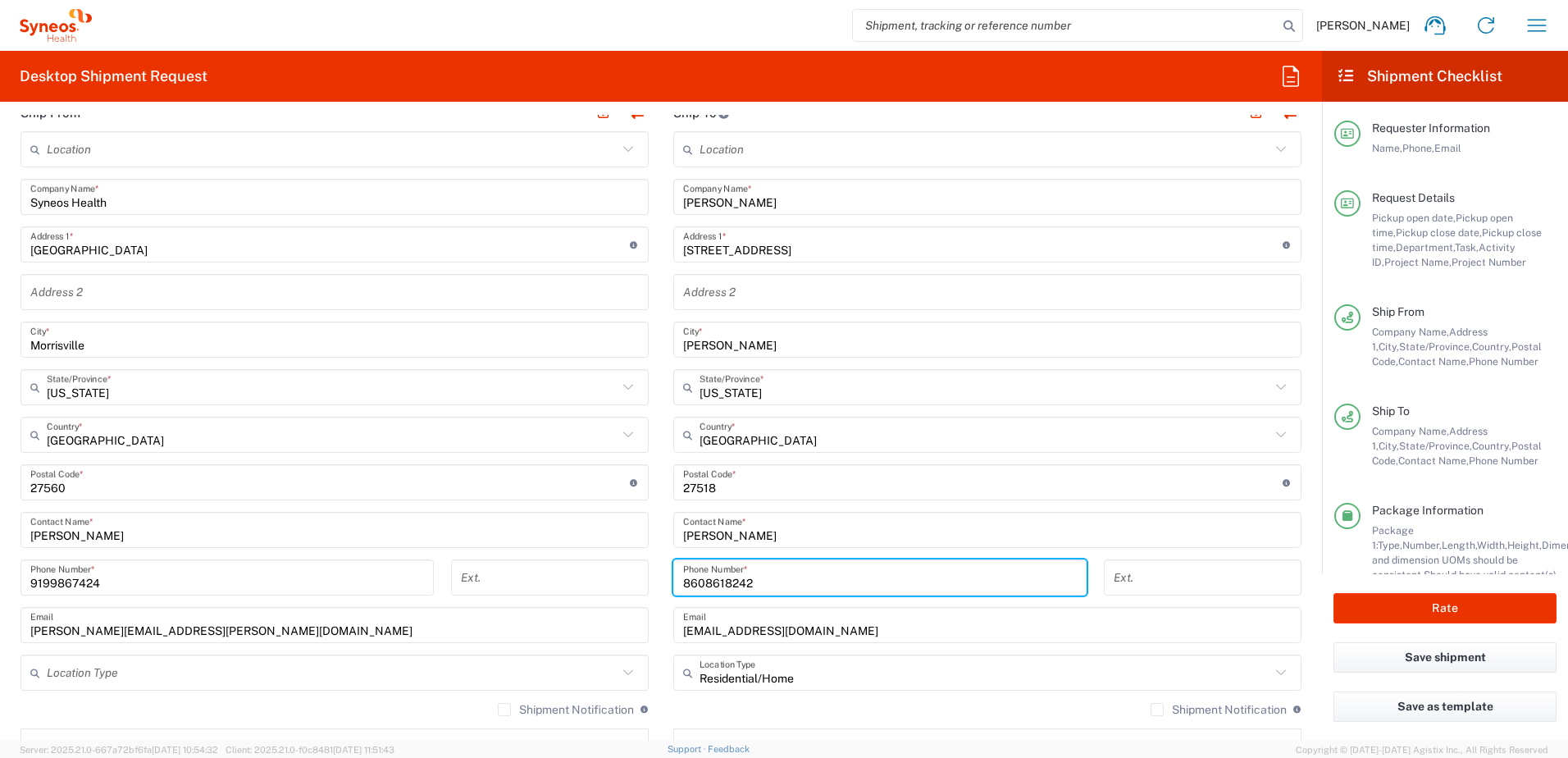
drag, startPoint x: 758, startPoint y: 580, endPoint x: 634, endPoint y: 562, distance: 125.3
click at [634, 563] on div "Ship From Location [PERSON_NAME] LLC-[GEOGRAPHIC_DATA] [GEOGRAPHIC_DATA] [GEOGR…" at bounding box center [661, 461] width 1306 height 732
paste input "[PHONE_NUMBER]"
click at [701, 580] on input "[PHONE_NUMBER]" at bounding box center [880, 577] width 394 height 28
click at [719, 584] on input "919559-0039" at bounding box center [880, 577] width 394 height 28
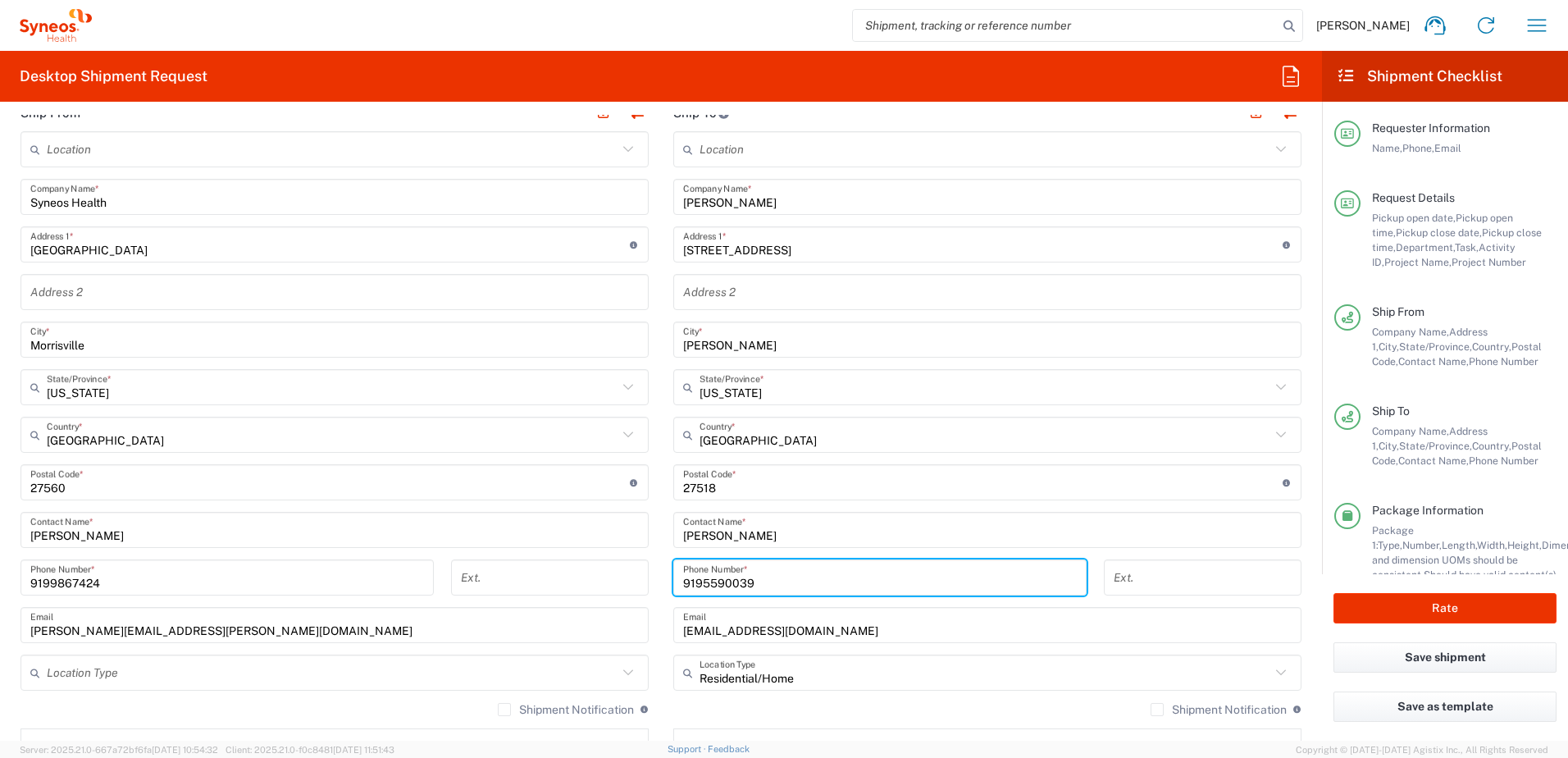
click at [773, 586] on input "9195590039" at bounding box center [880, 577] width 394 height 28
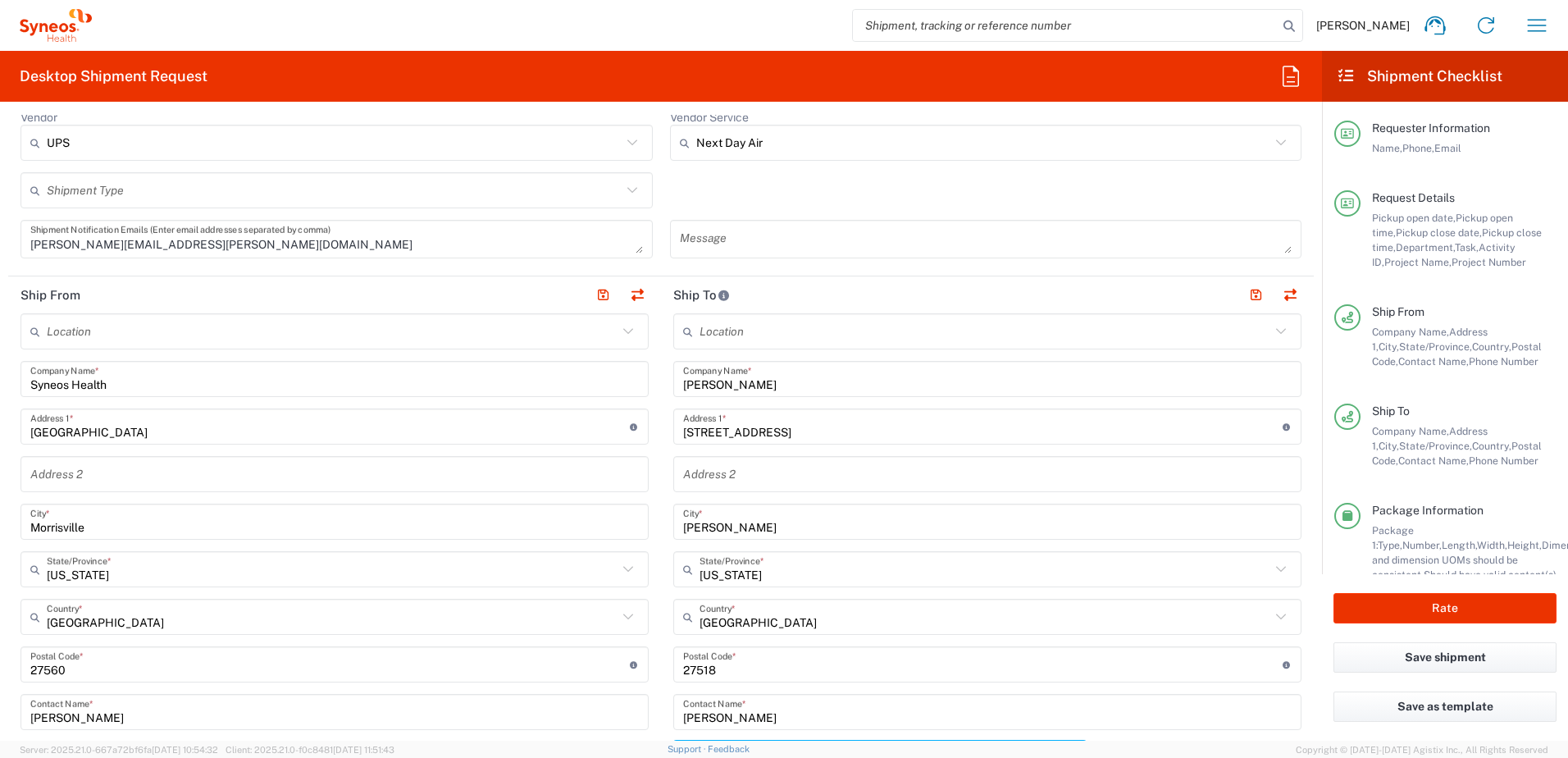
scroll to position [410, 0]
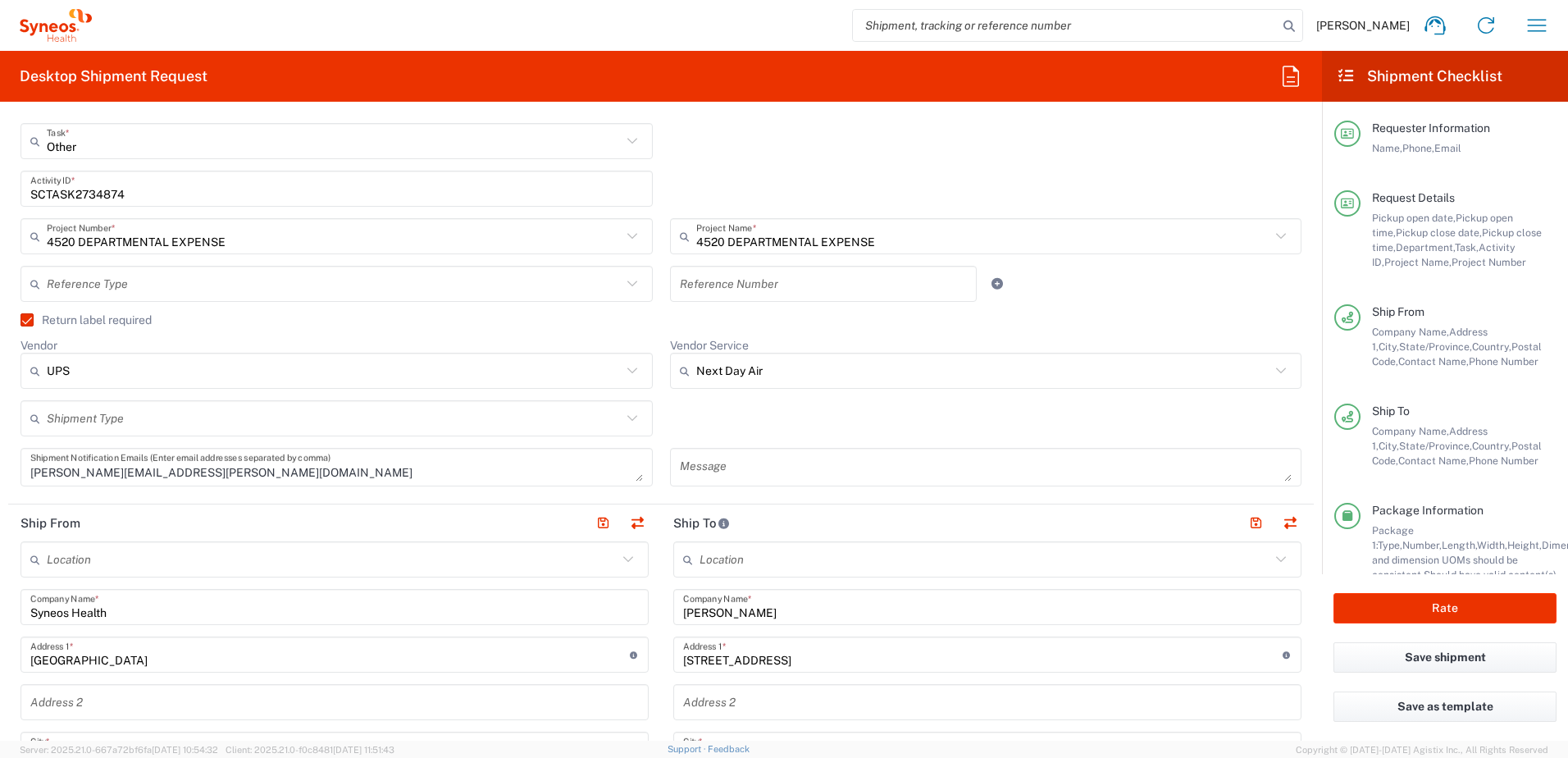
type input "9195590039"
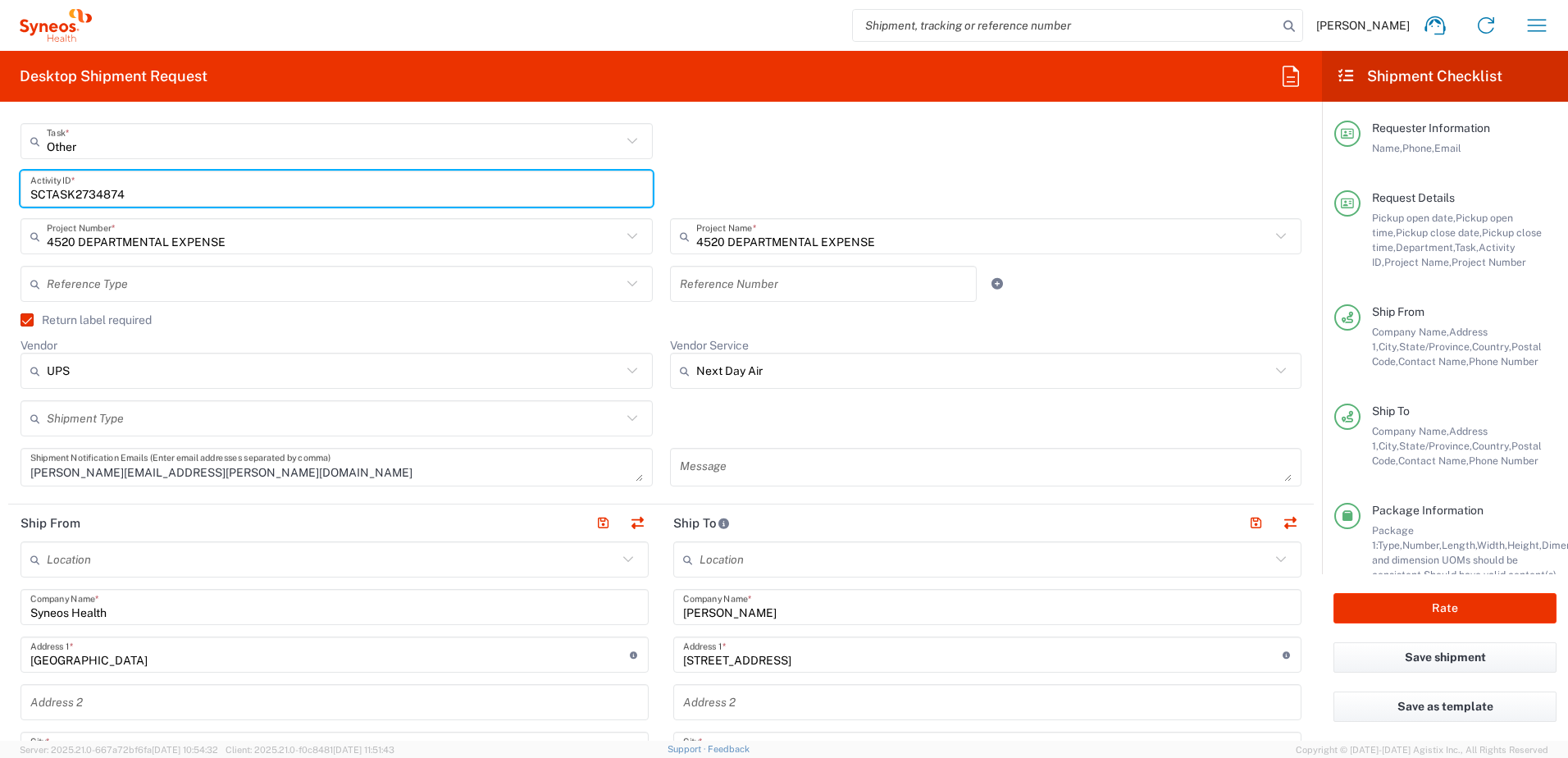
drag, startPoint x: 189, startPoint y: 199, endPoint x: 31, endPoint y: 192, distance: 158.2
click at [31, 192] on input "SCTASK2734874" at bounding box center [337, 188] width 613 height 28
paste input "2927"
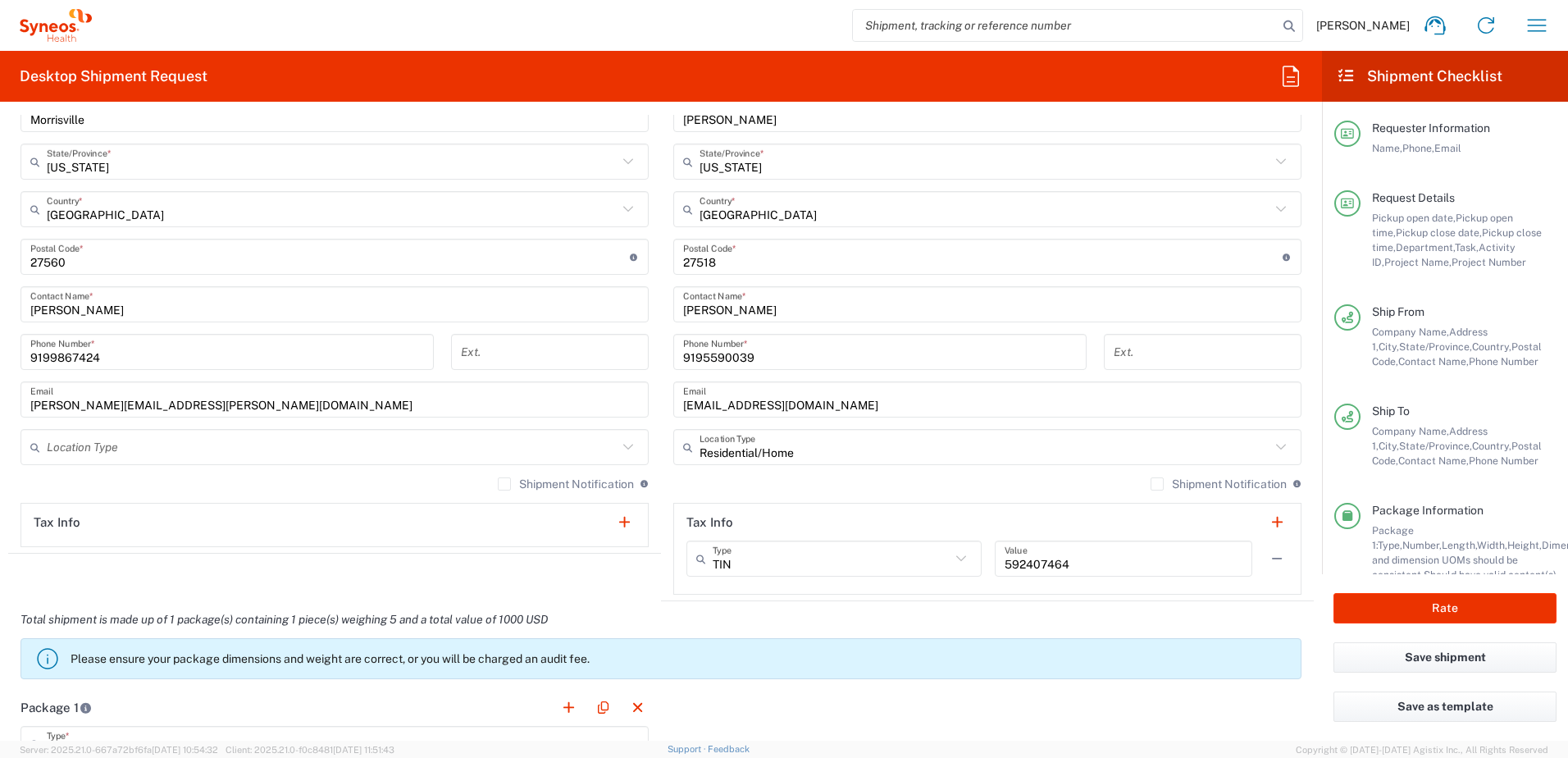
scroll to position [1231, 0]
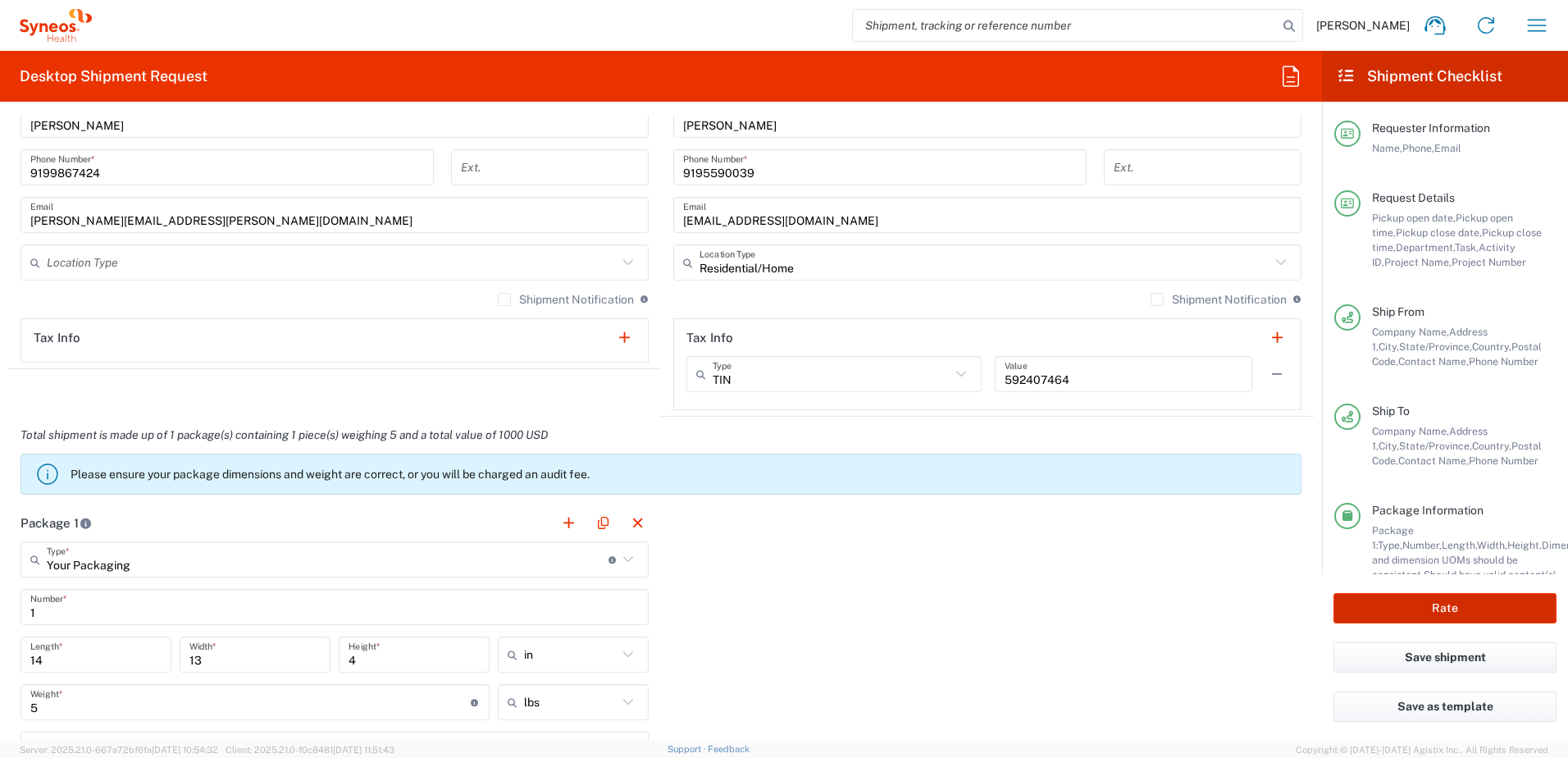
type input "SCTASK2732927"
click at [1443, 608] on button "Rate" at bounding box center [1445, 608] width 223 height 30
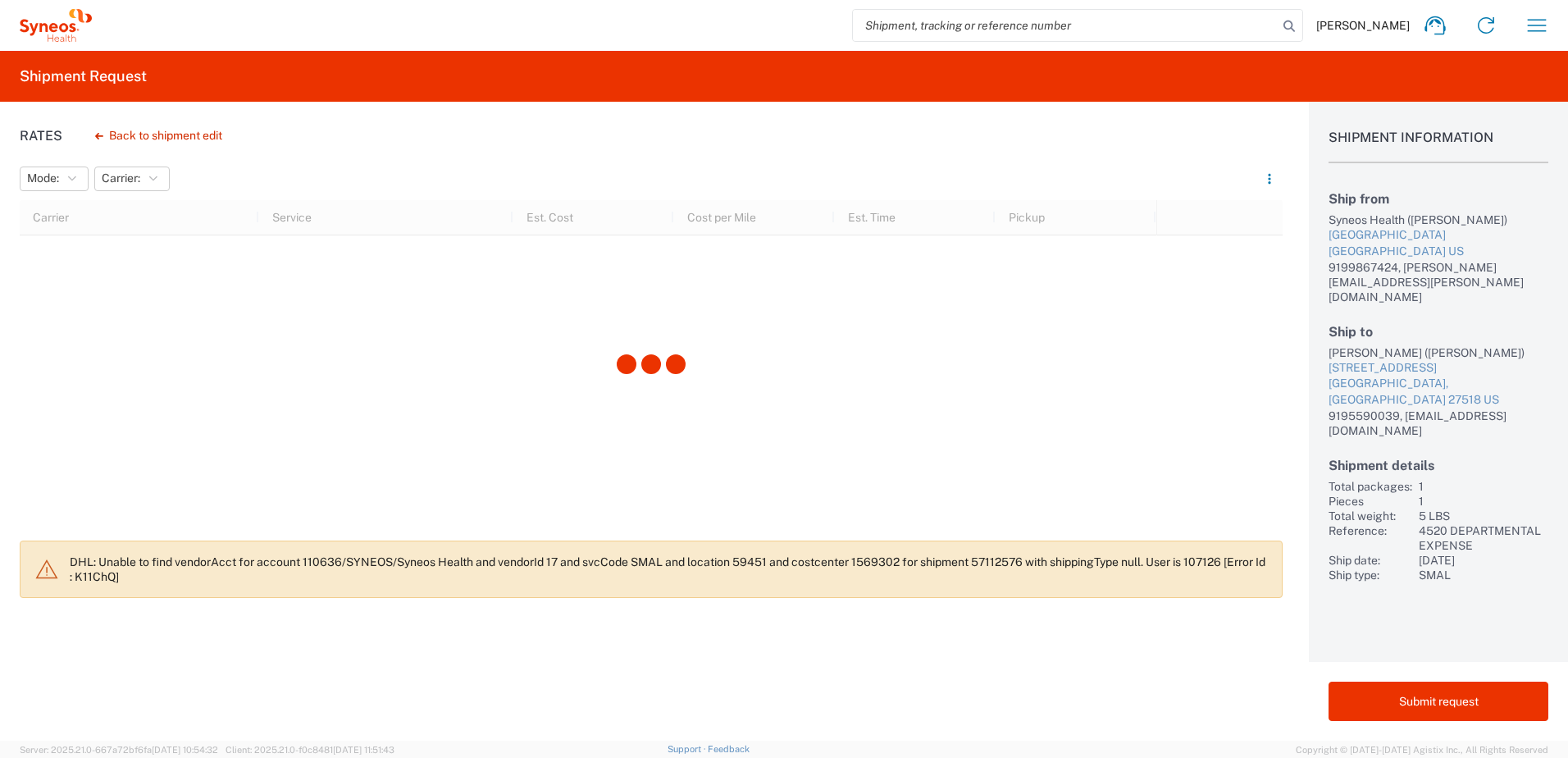
click at [802, 420] on div at bounding box center [651, 365] width 1263 height 330
click at [800, 420] on div at bounding box center [651, 365] width 1263 height 330
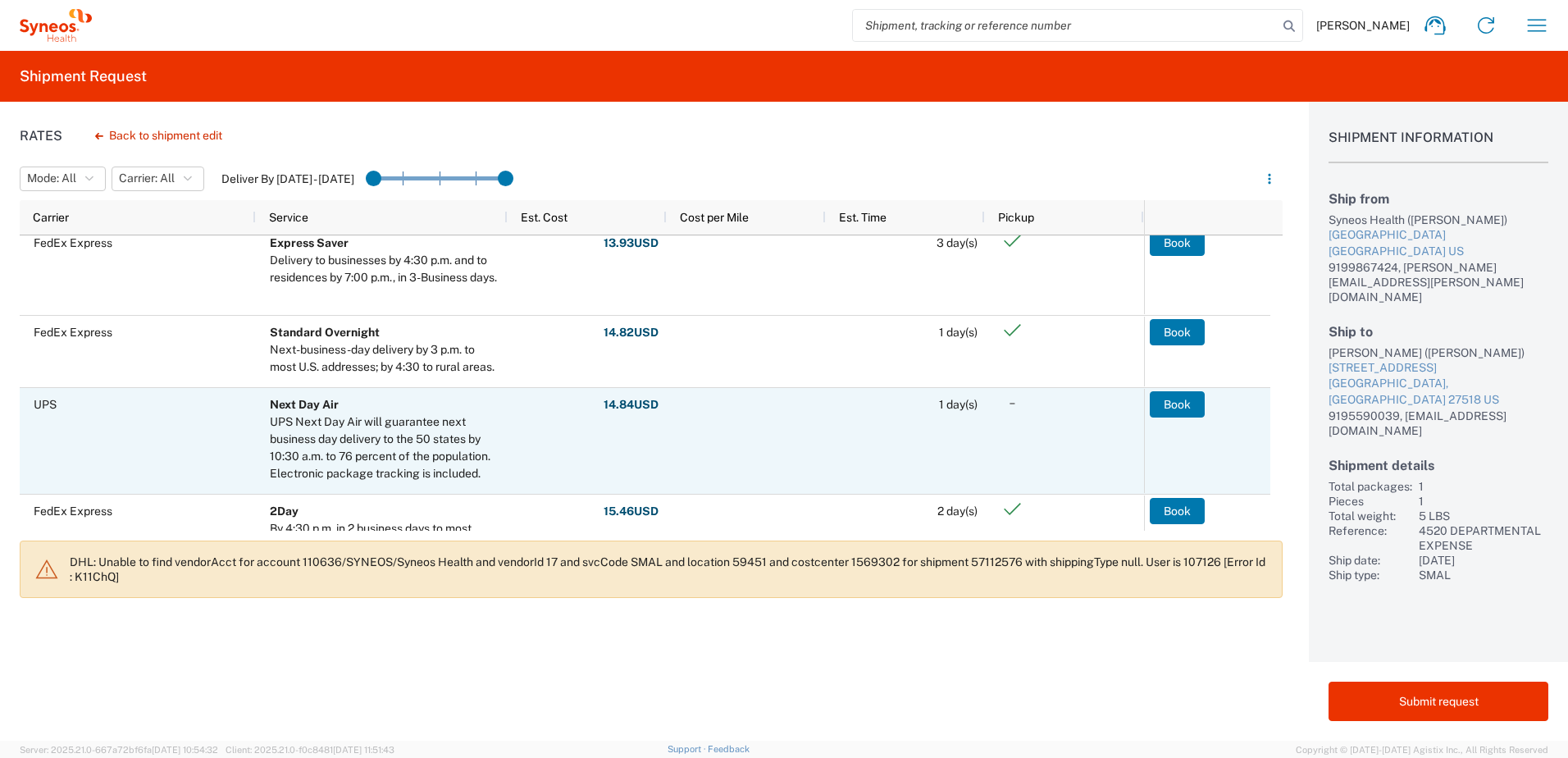
scroll to position [410, 0]
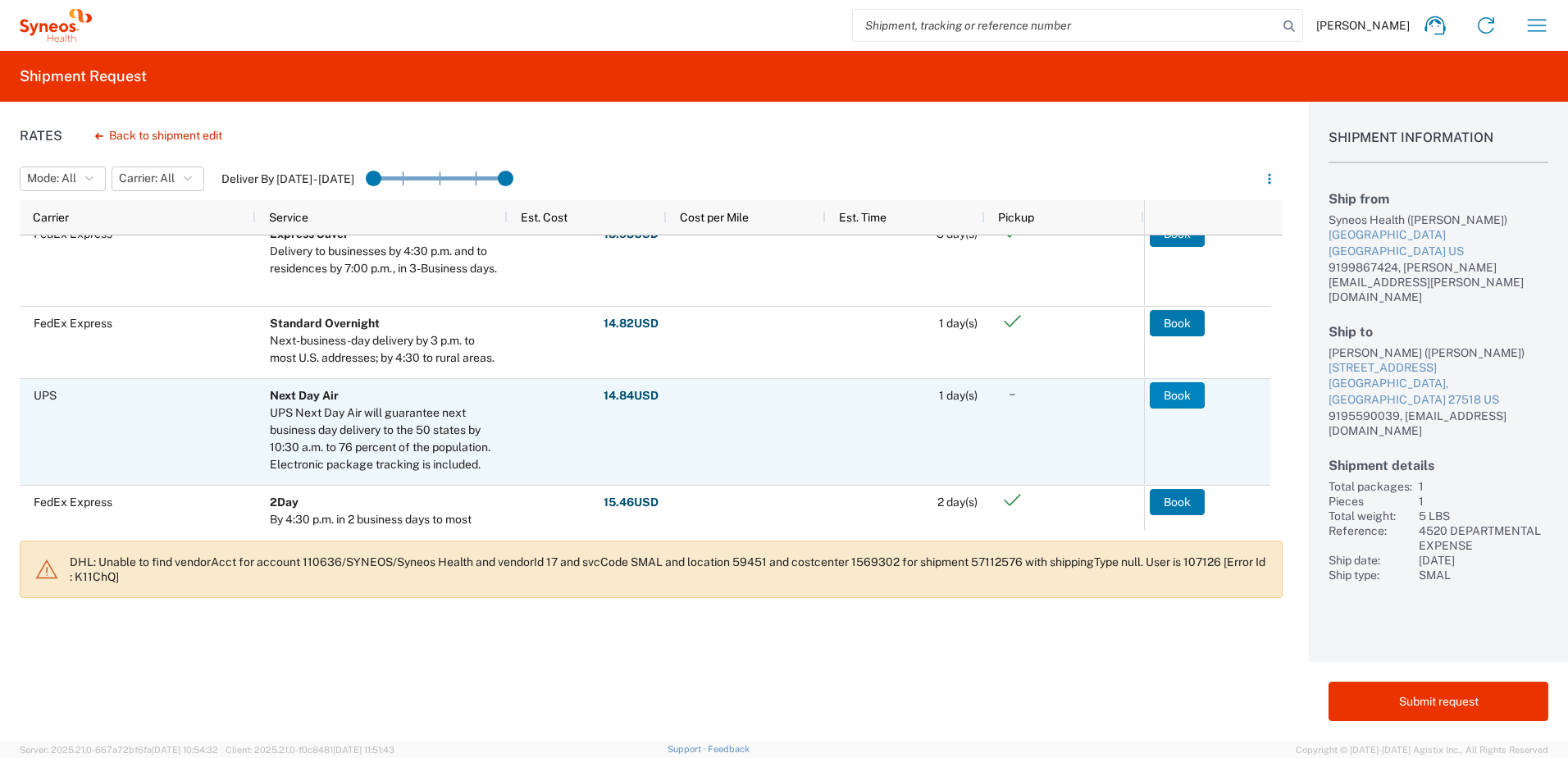
click at [1177, 394] on button "Book" at bounding box center [1177, 396] width 55 height 27
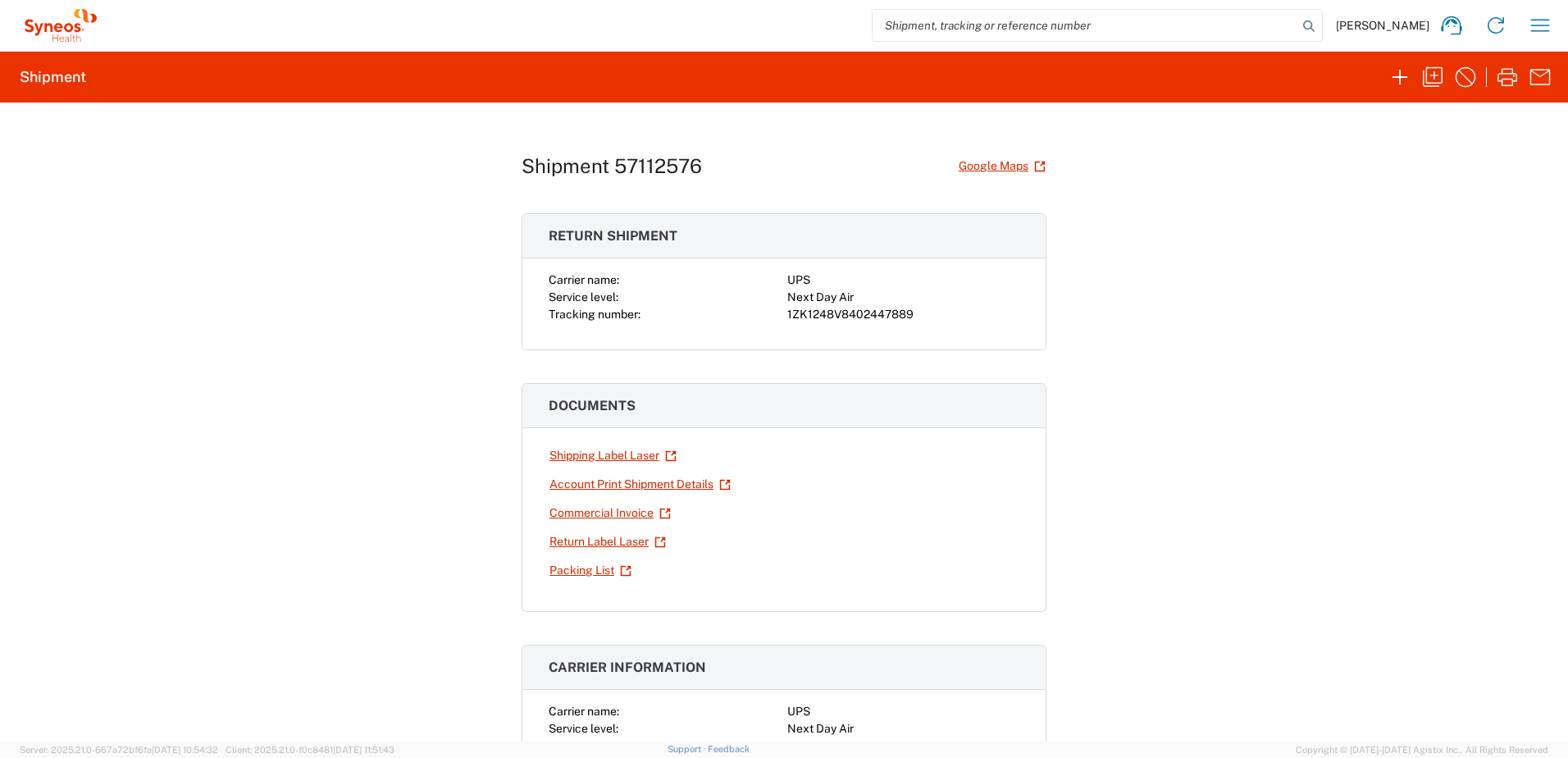
click at [862, 311] on div "1ZK1248V8402447889" at bounding box center [903, 314] width 232 height 17
copy div "1ZK1248V8402447889"
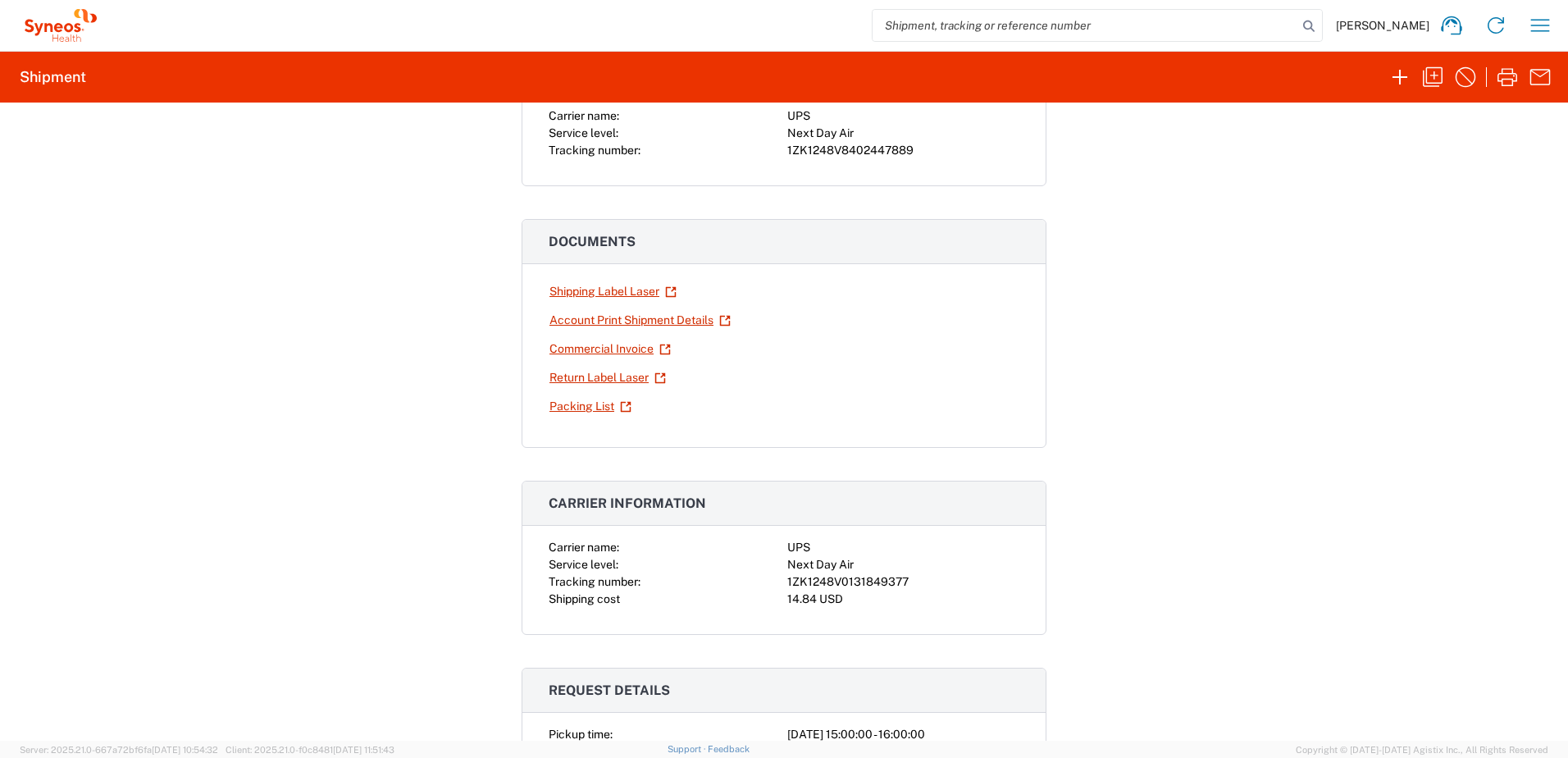
click at [863, 582] on div "1ZK1248V0131849377" at bounding box center [903, 582] width 232 height 17
click at [863, 583] on div "1ZK1248V0131849377" at bounding box center [903, 582] width 232 height 17
copy div "1ZK1248V0131849377"
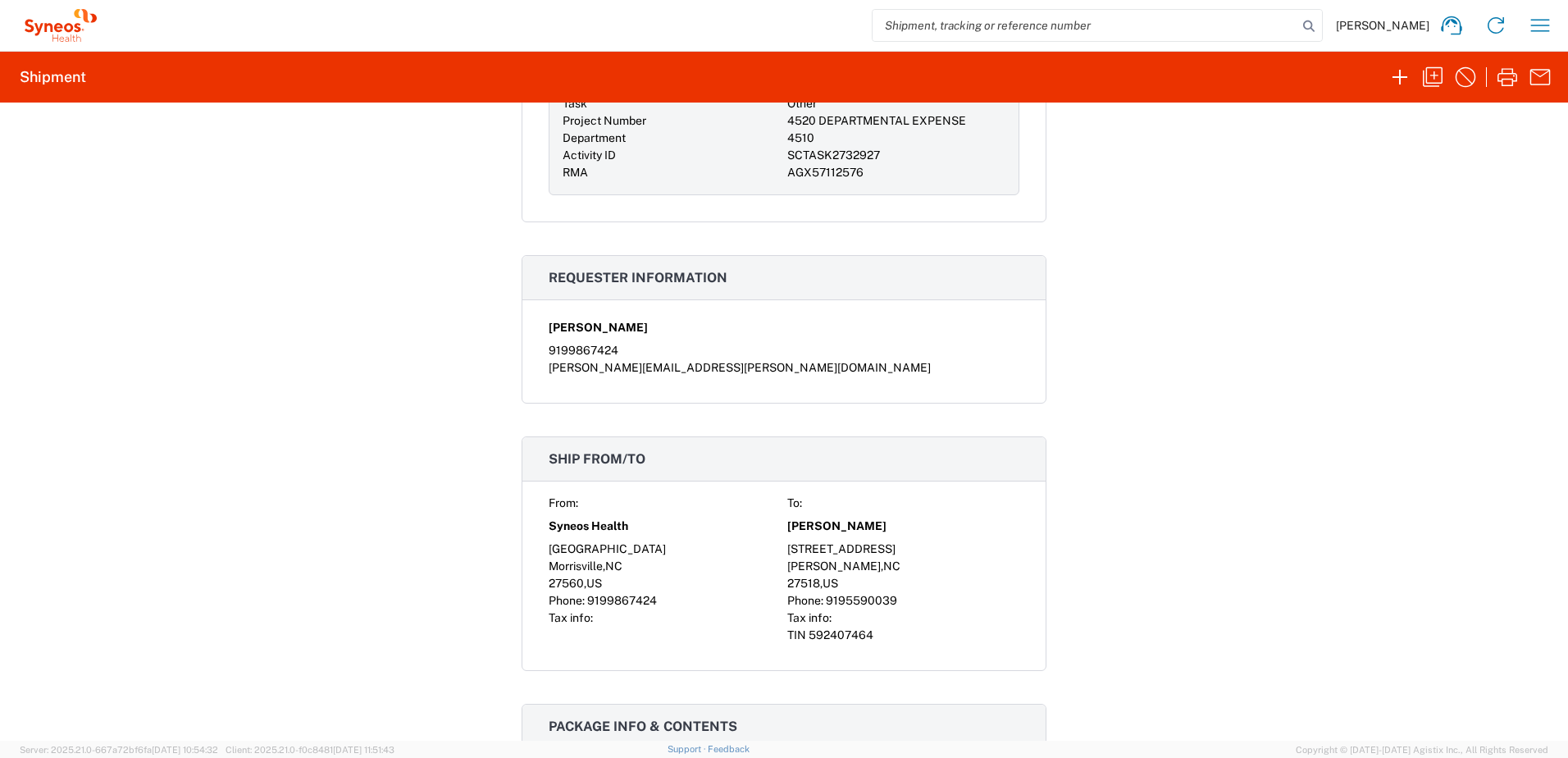
scroll to position [985, 0]
